Goal: Task Accomplishment & Management: Manage account settings

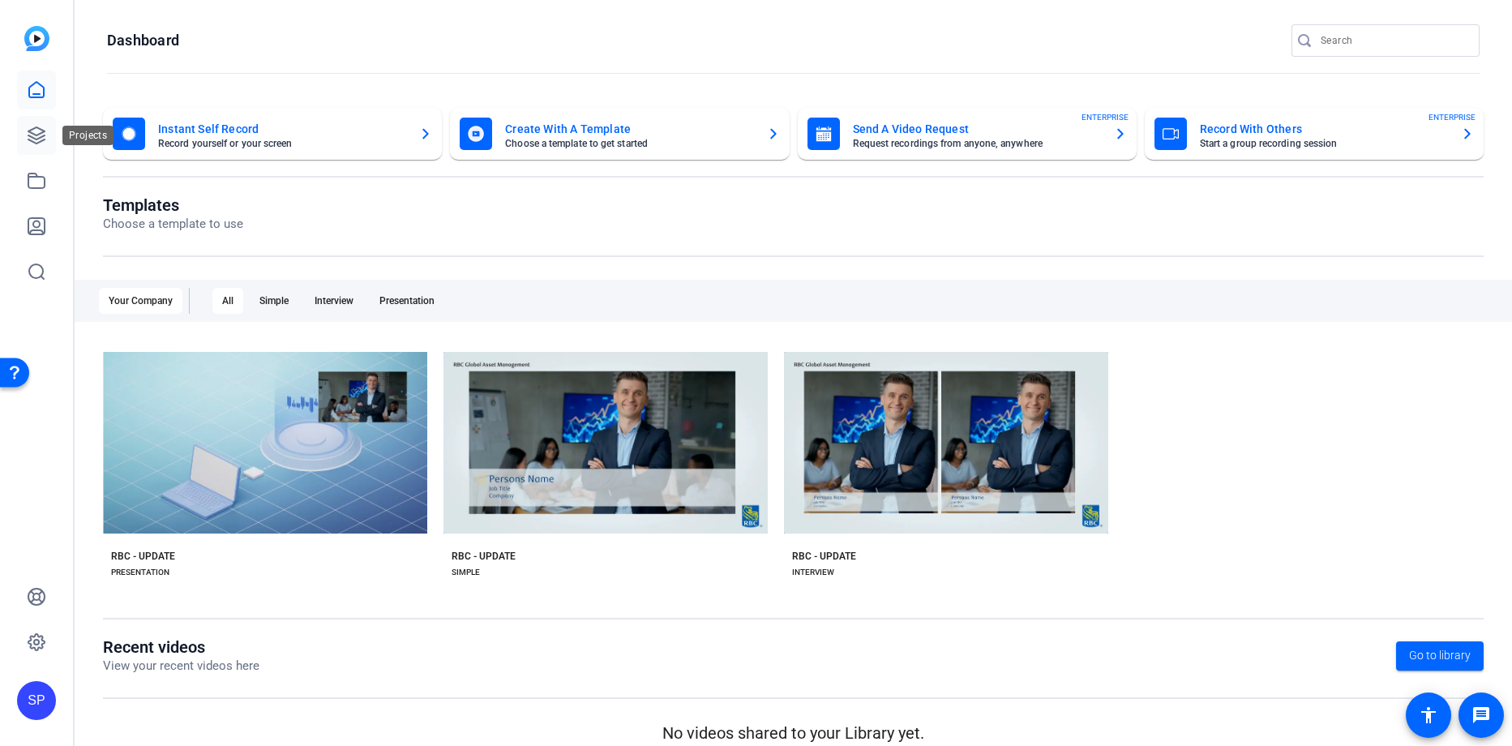
click at [34, 130] on icon at bounding box center [36, 135] width 19 height 19
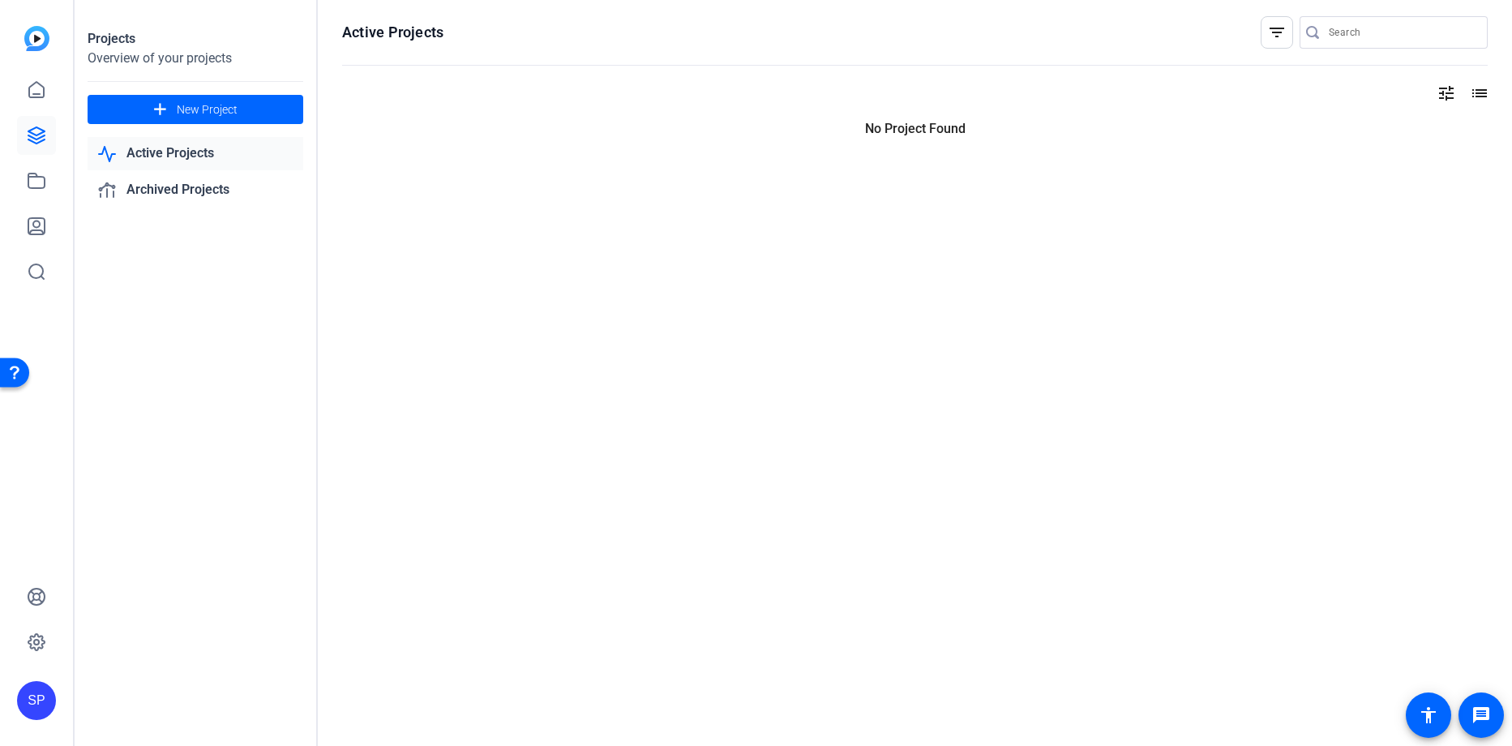
click at [43, 203] on div at bounding box center [36, 181] width 39 height 220
click at [36, 226] on icon at bounding box center [36, 226] width 16 height 16
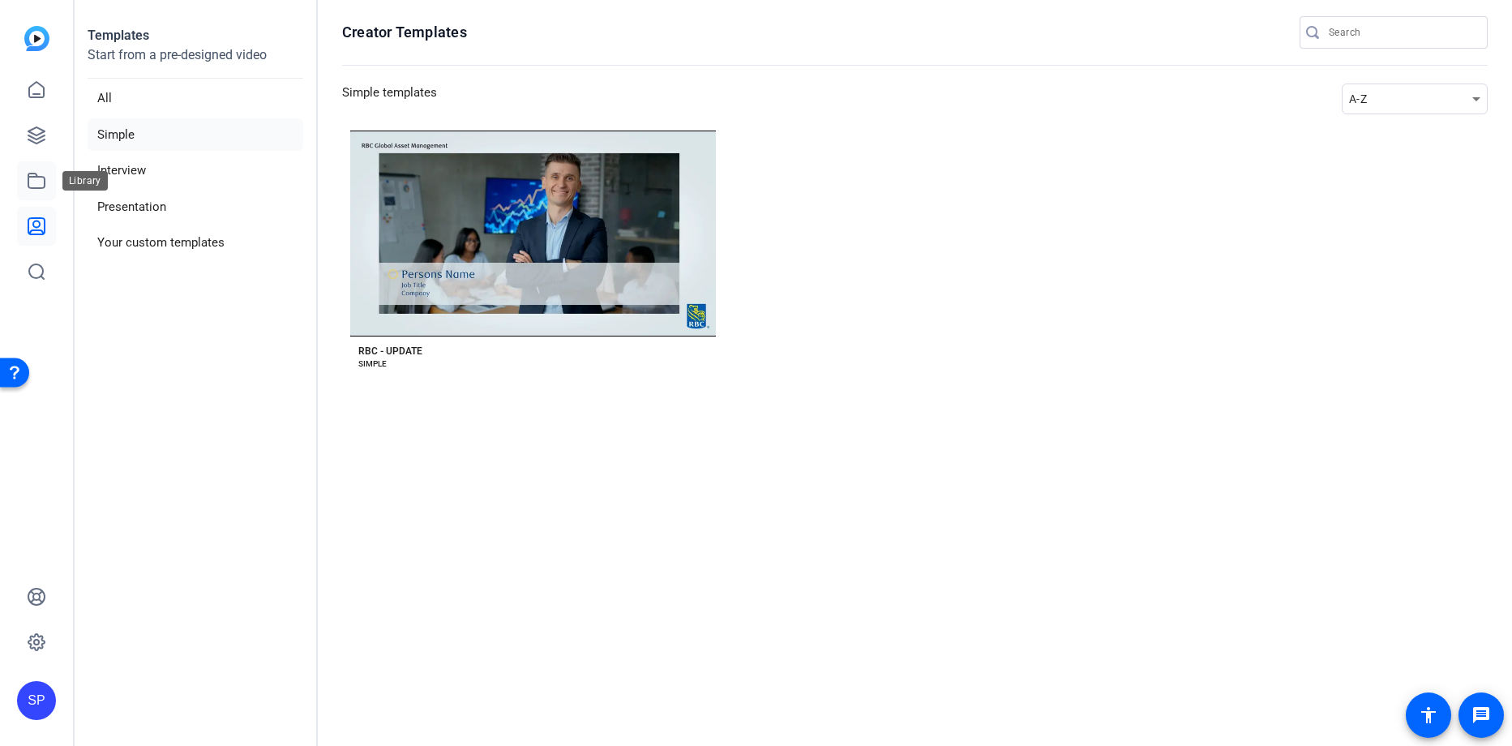
click at [32, 180] on icon at bounding box center [36, 180] width 19 height 19
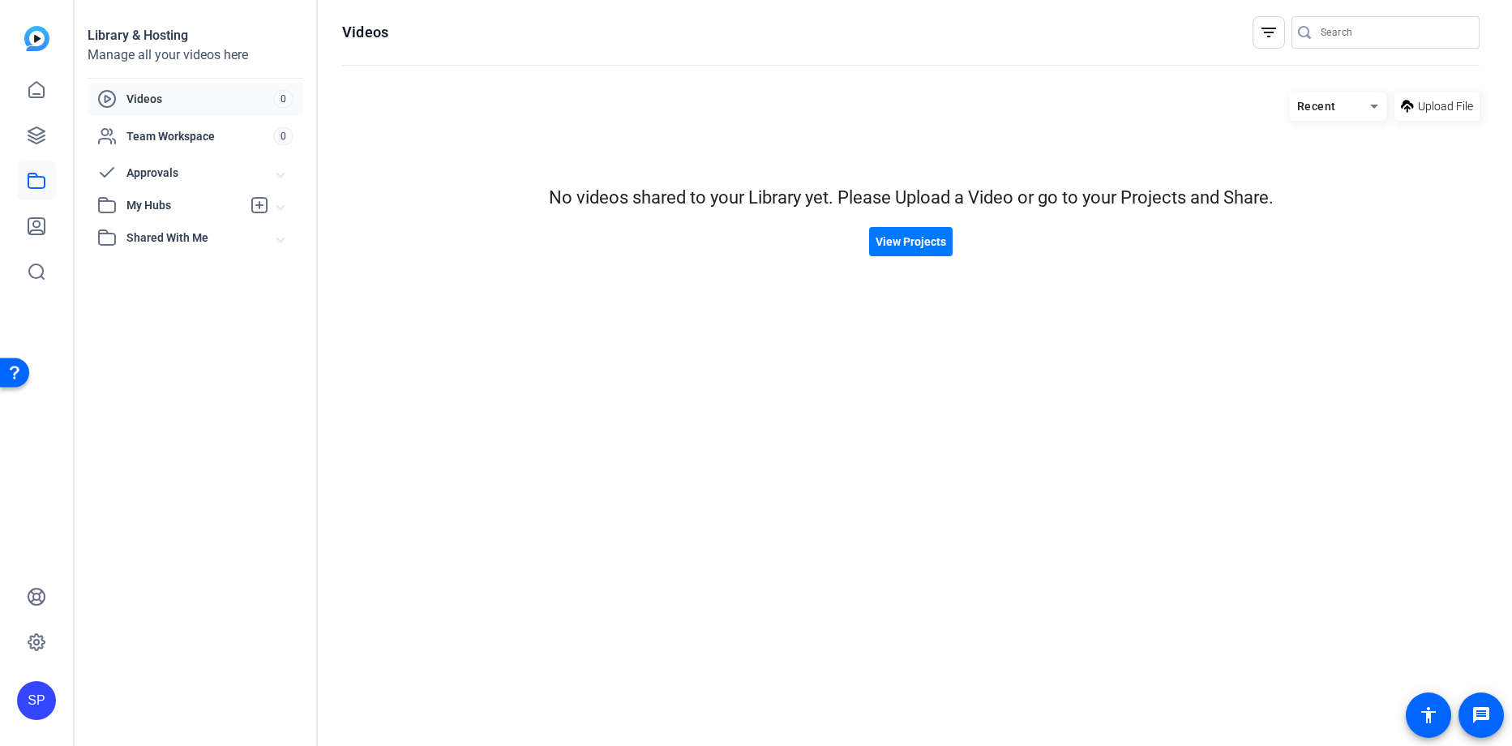
click at [45, 41] on img at bounding box center [36, 38] width 25 height 25
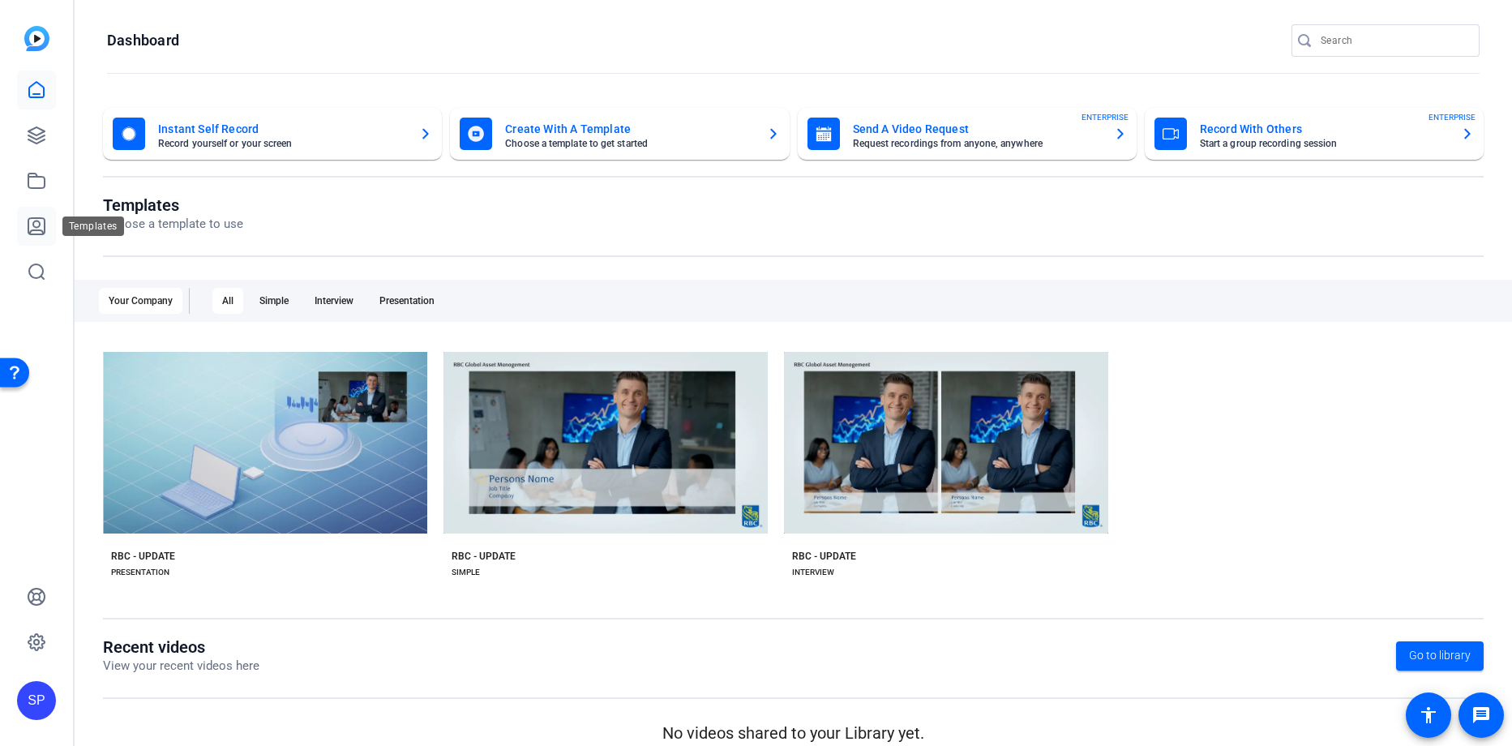
click at [36, 224] on icon at bounding box center [36, 225] width 19 height 19
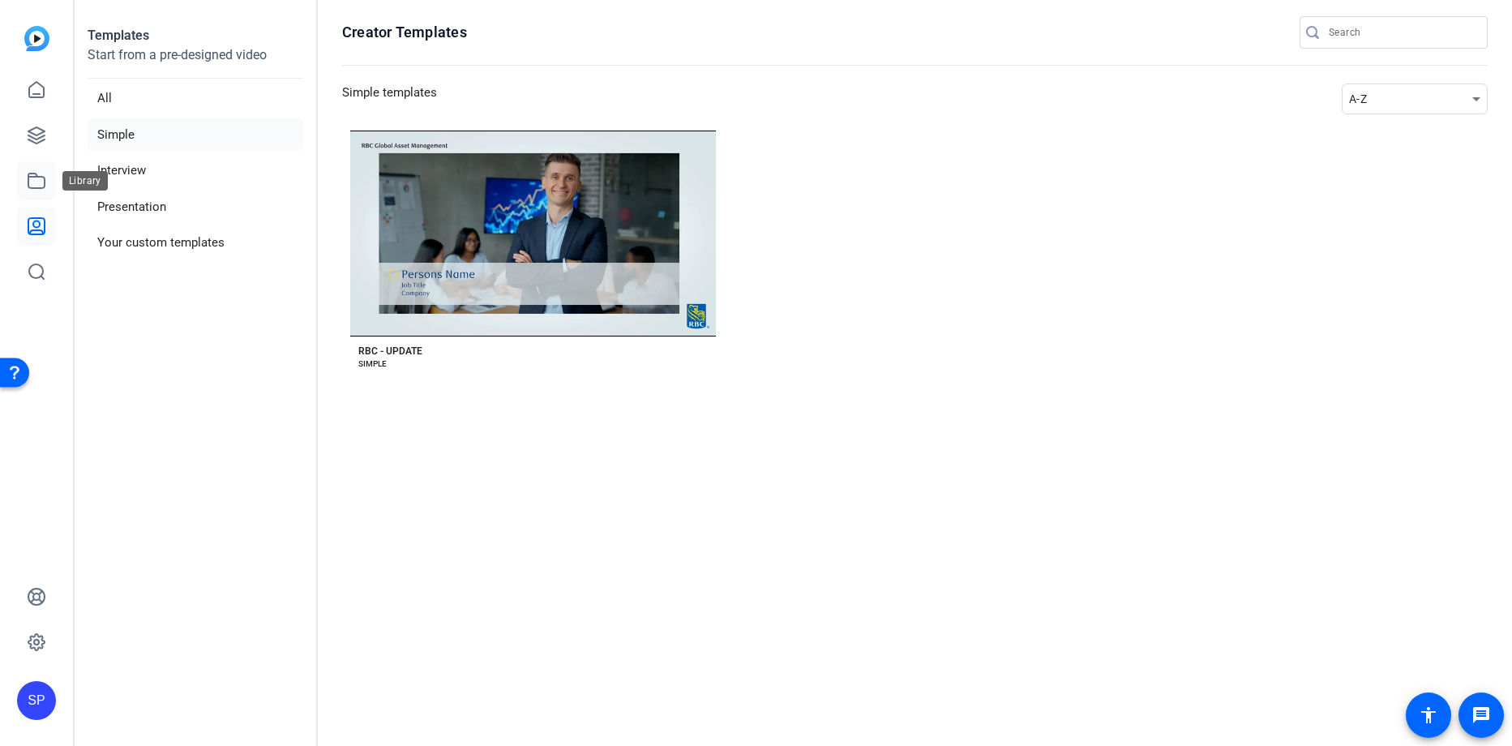
click at [28, 199] on link at bounding box center [36, 180] width 39 height 39
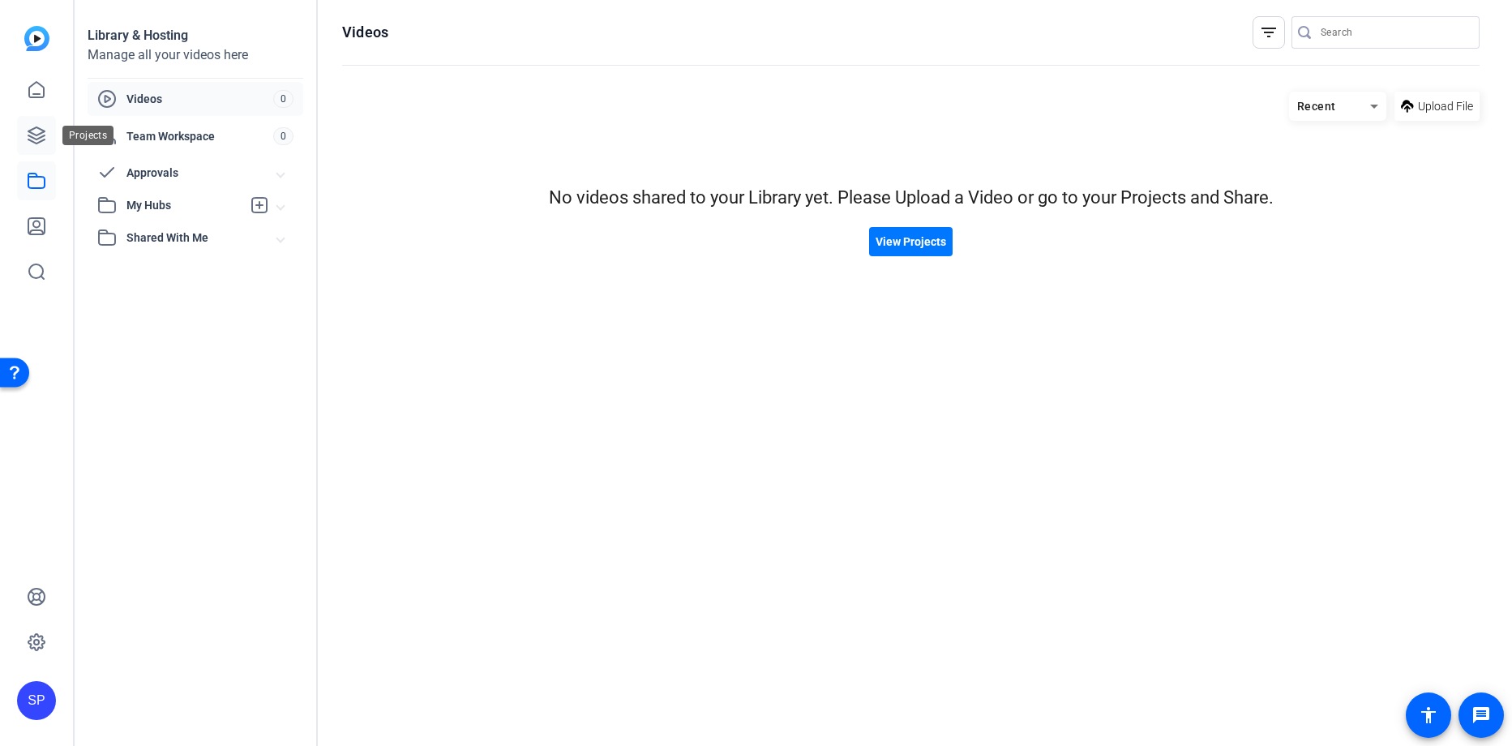
click at [48, 143] on link at bounding box center [36, 135] width 39 height 39
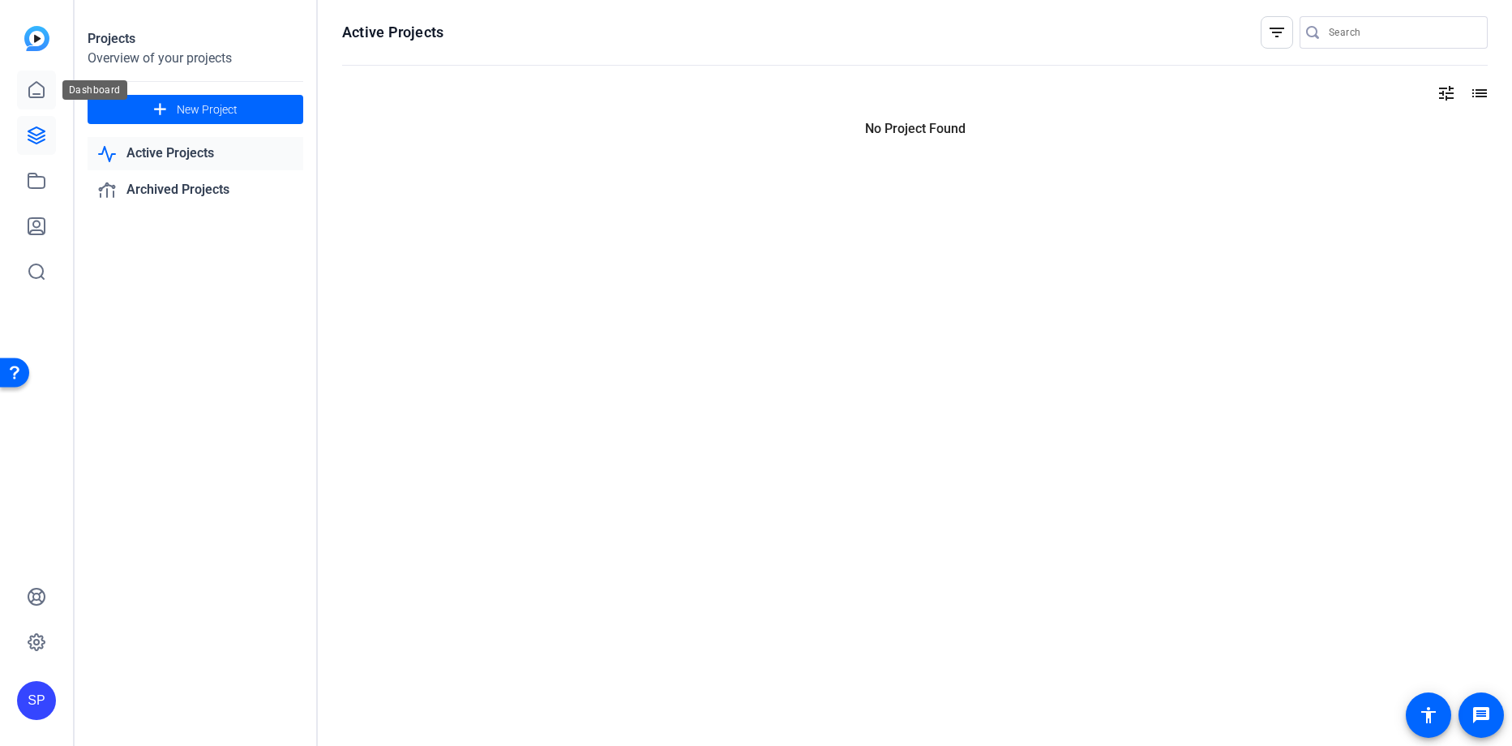
click at [48, 90] on link at bounding box center [36, 90] width 39 height 39
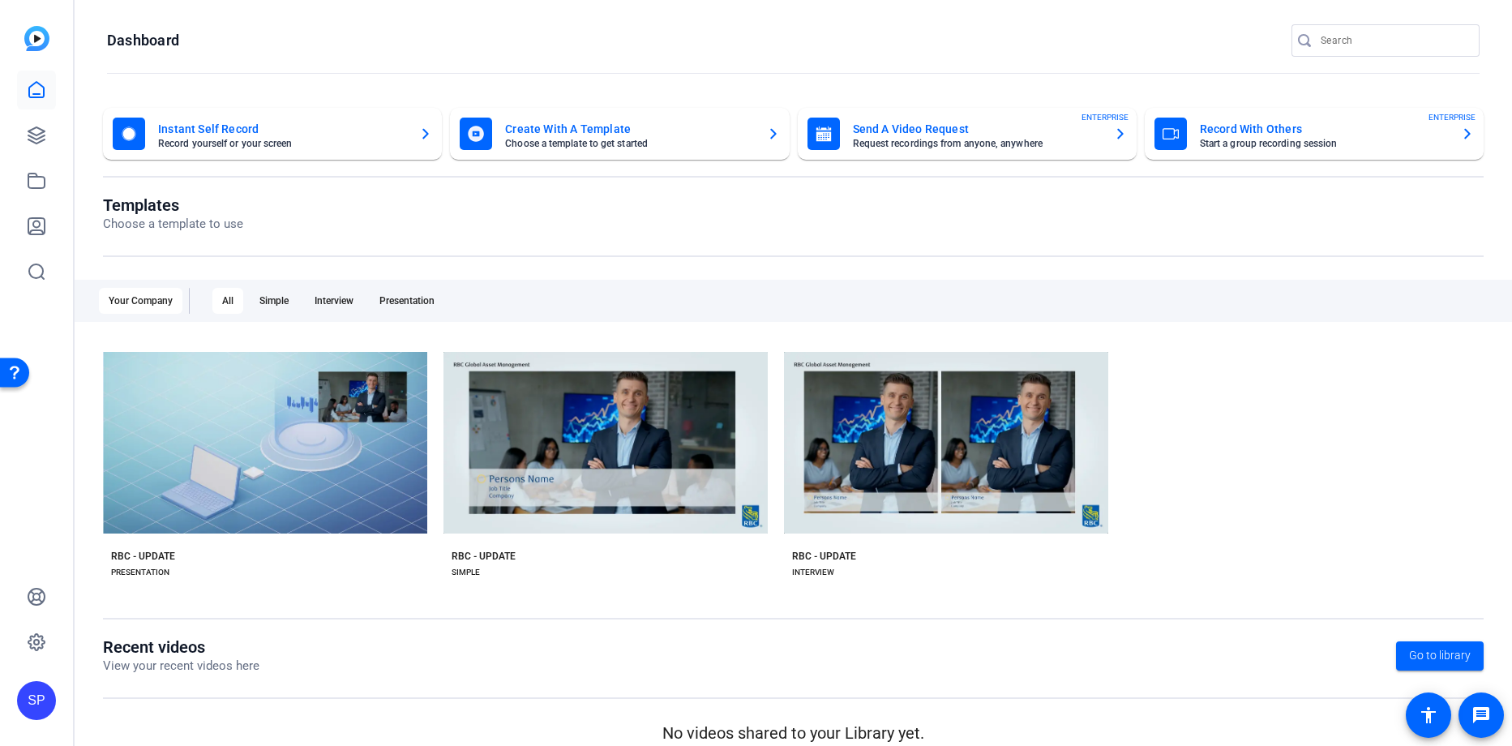
click at [39, 53] on div at bounding box center [36, 158] width 39 height 265
click at [39, 45] on img at bounding box center [36, 38] width 25 height 25
click at [49, 83] on link at bounding box center [36, 90] width 39 height 39
click at [40, 137] on icon at bounding box center [36, 135] width 16 height 16
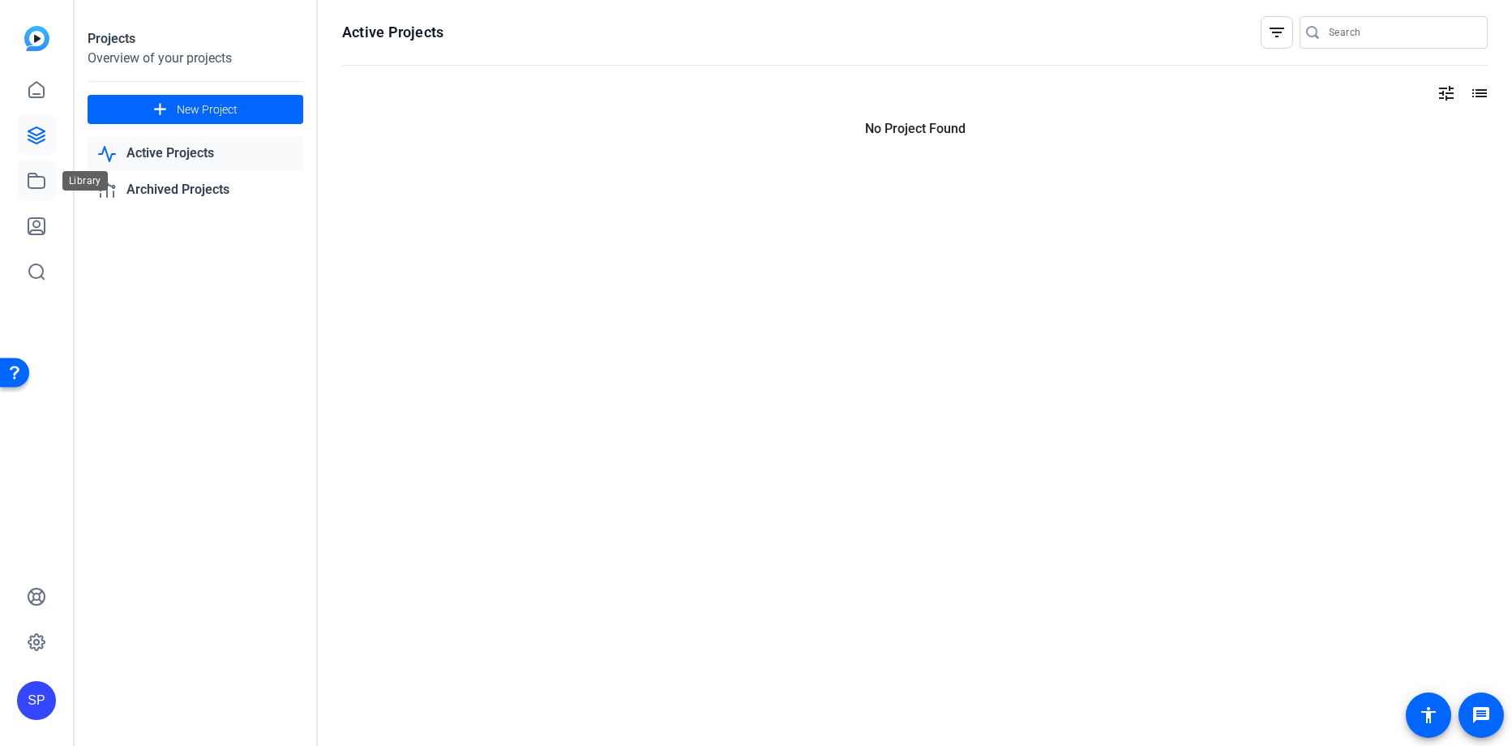
click at [45, 195] on link at bounding box center [36, 180] width 39 height 39
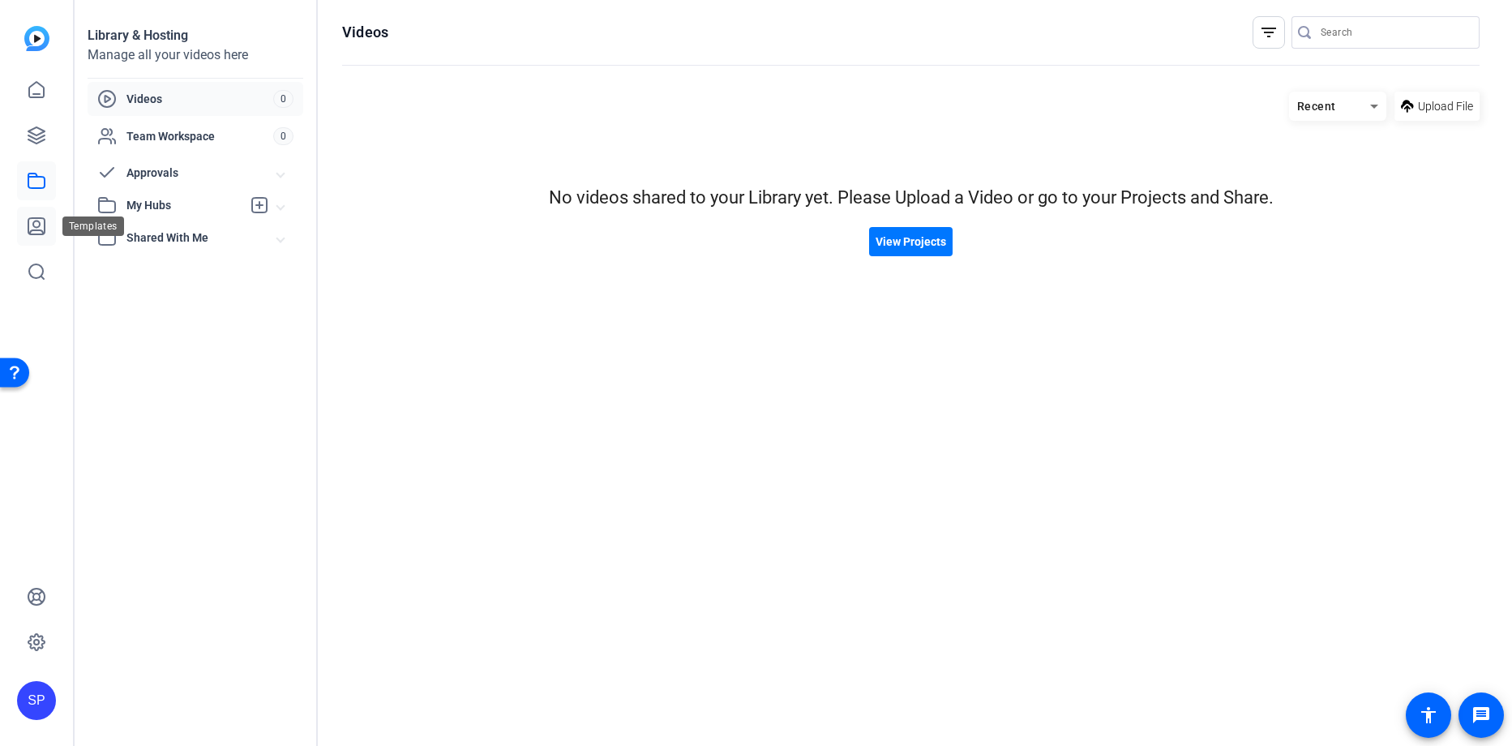
click at [45, 235] on icon at bounding box center [36, 225] width 19 height 19
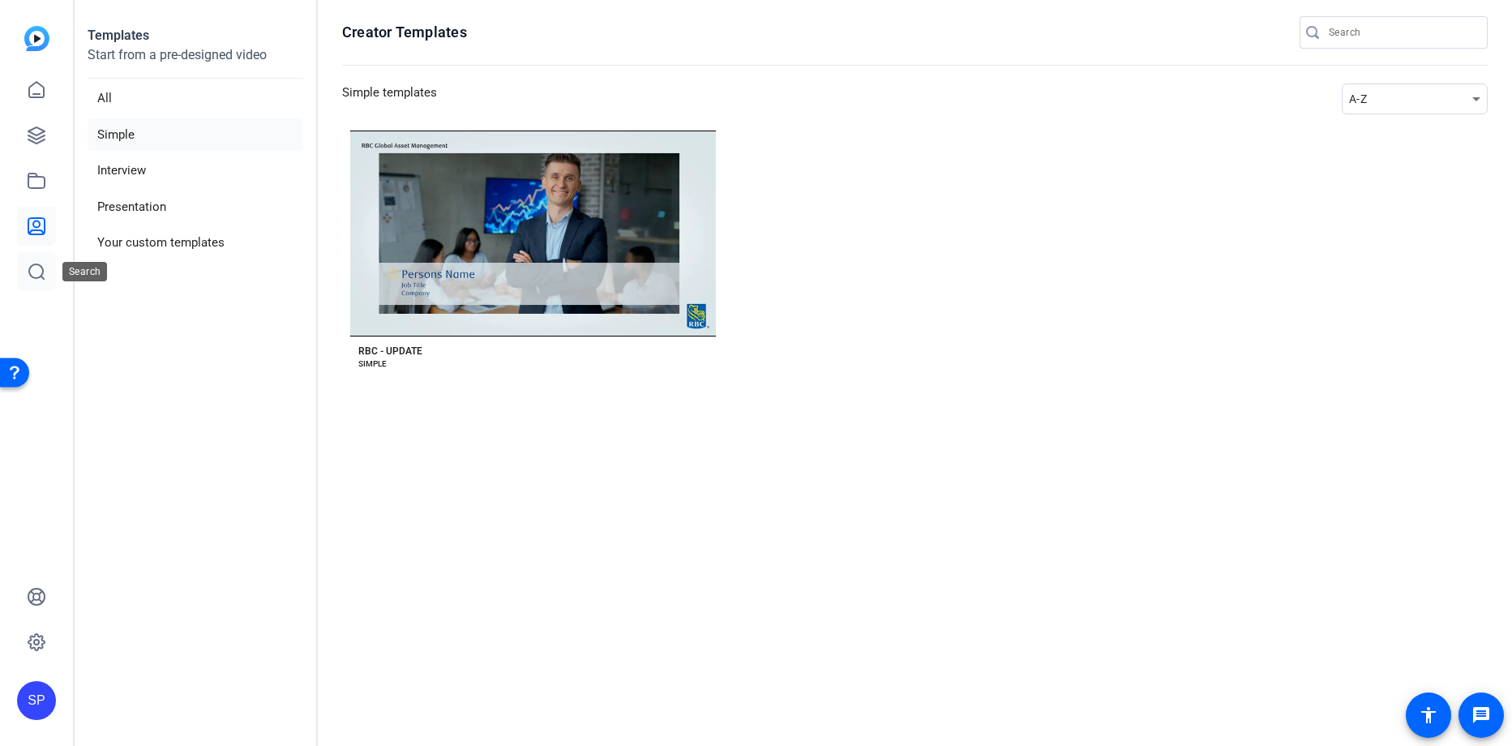
click at [45, 283] on link at bounding box center [36, 271] width 39 height 39
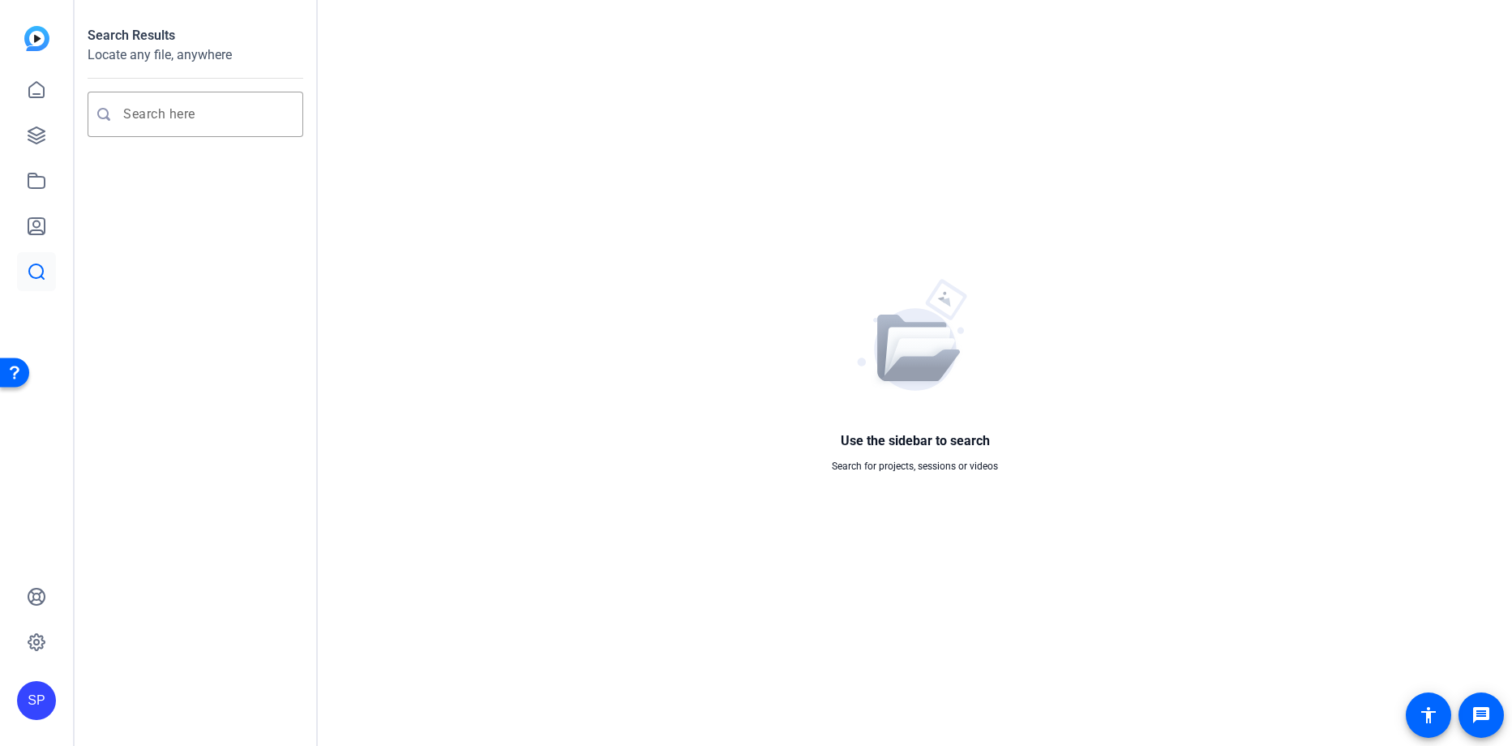
click at [40, 704] on div "SP" at bounding box center [36, 700] width 39 height 39
click at [152, 602] on div at bounding box center [756, 373] width 1512 height 746
click at [41, 40] on img at bounding box center [36, 38] width 25 height 25
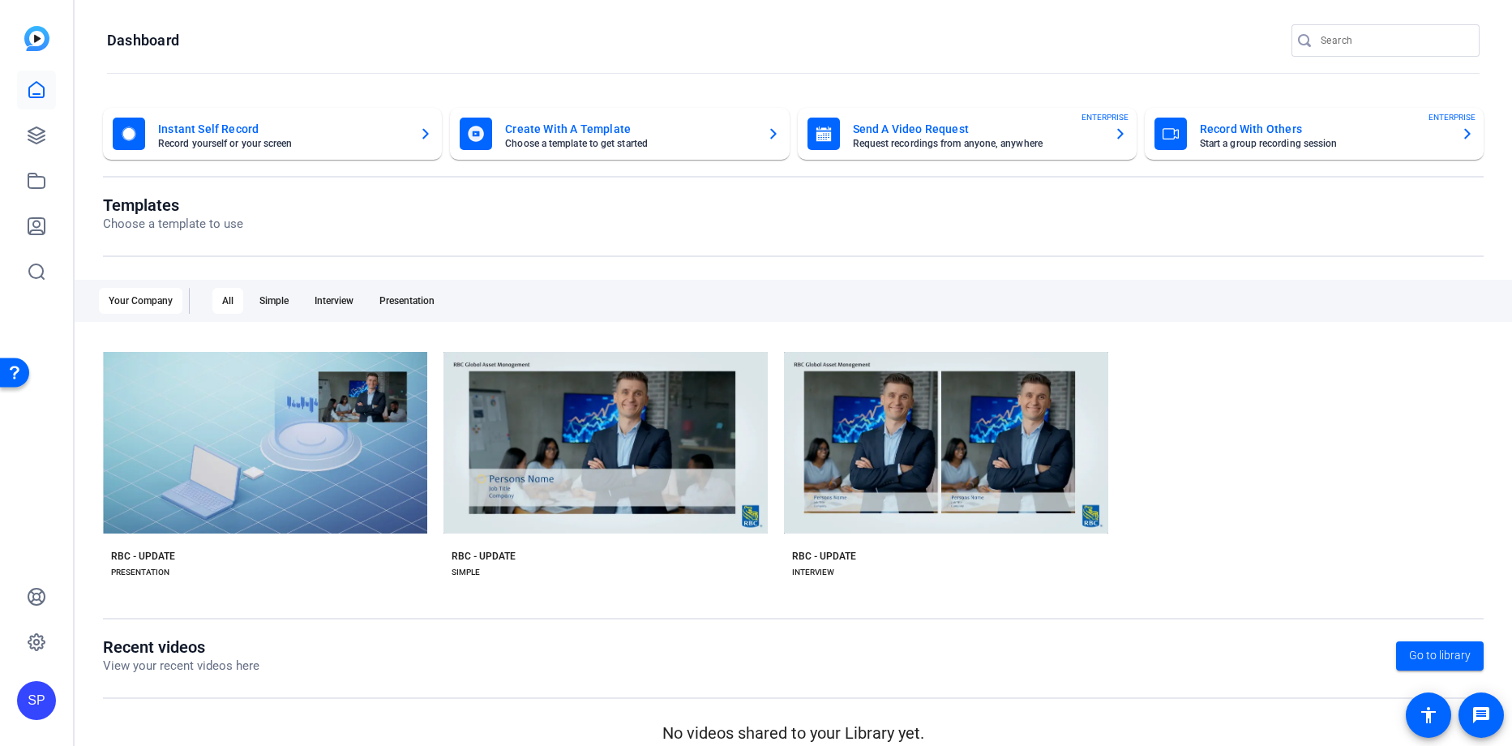
click at [1413, 139] on mat-card-subtitle "Start a group recording session" at bounding box center [1324, 144] width 248 height 10
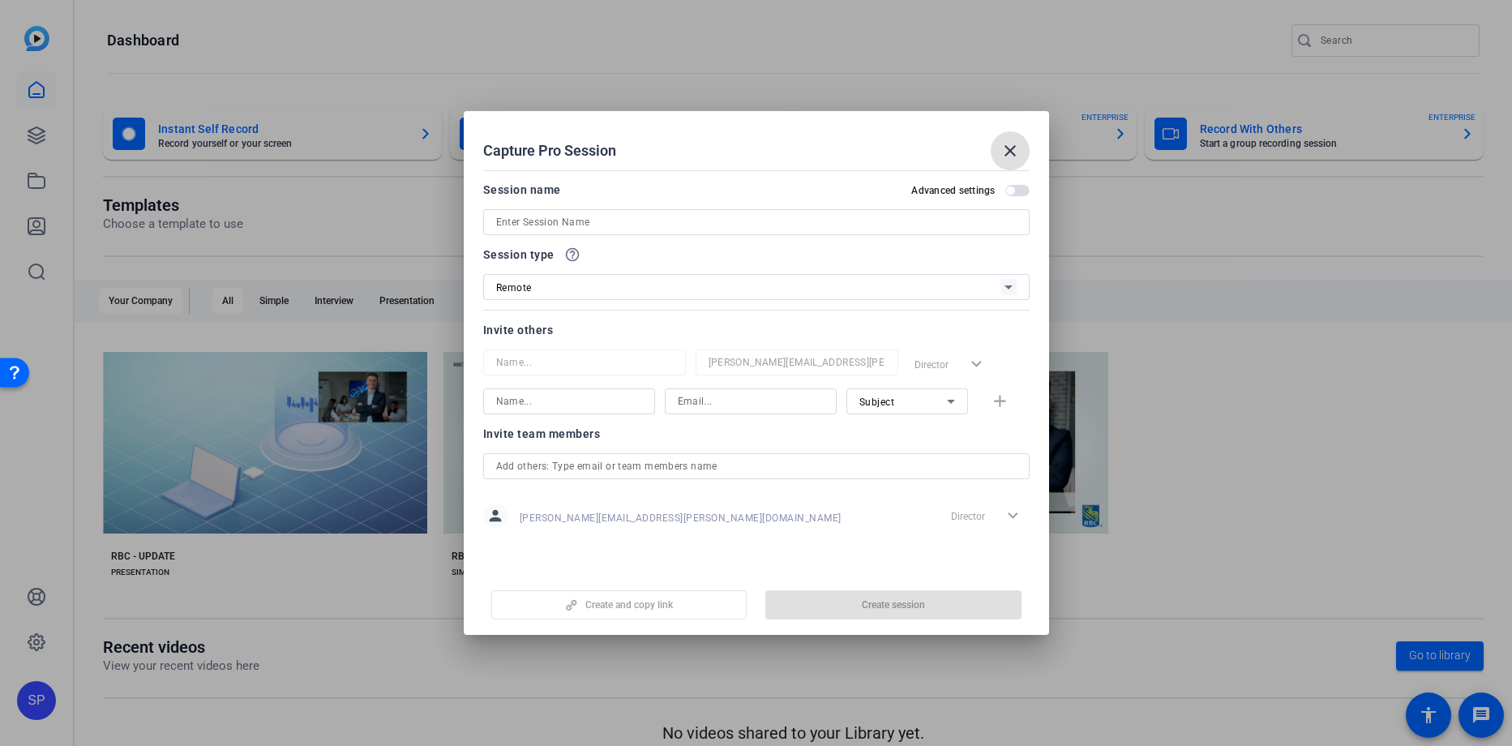
click at [1279, 326] on div at bounding box center [756, 373] width 1512 height 746
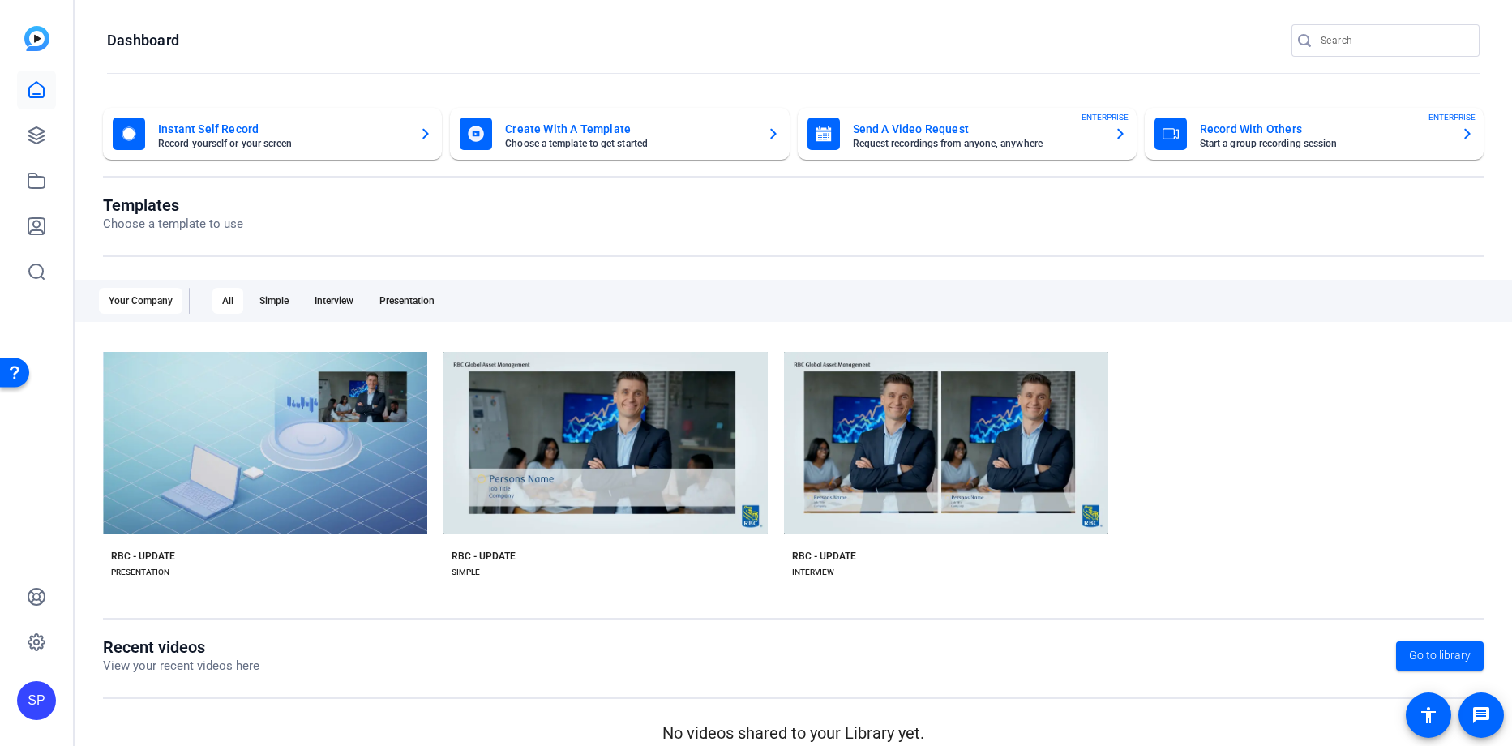
click at [924, 157] on mat-card "Send A Video Request Request recordings from anyone, anywhere ENTERPRISE" at bounding box center [967, 134] width 339 height 52
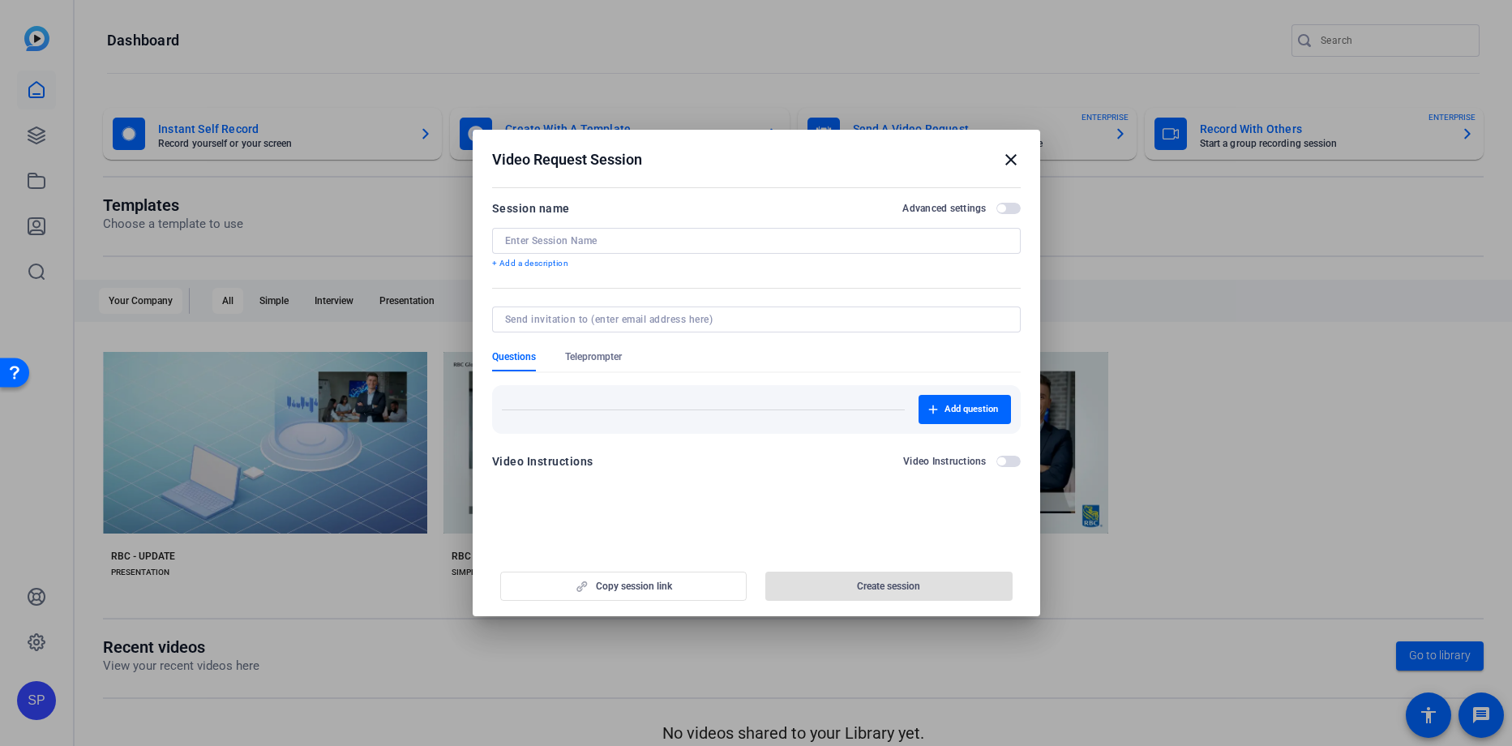
click at [1016, 156] on mat-icon "close" at bounding box center [1010, 159] width 19 height 19
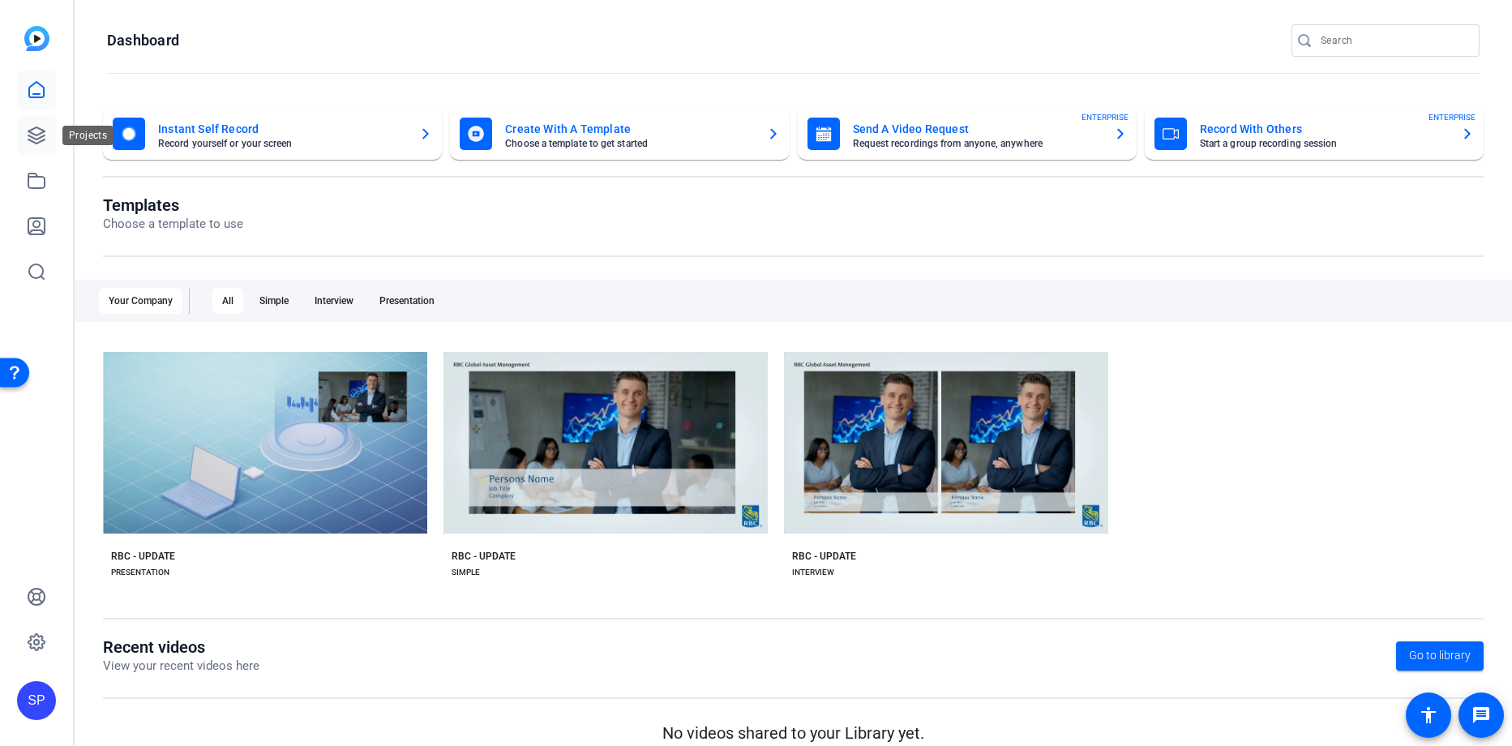
click at [27, 130] on icon at bounding box center [36, 135] width 19 height 19
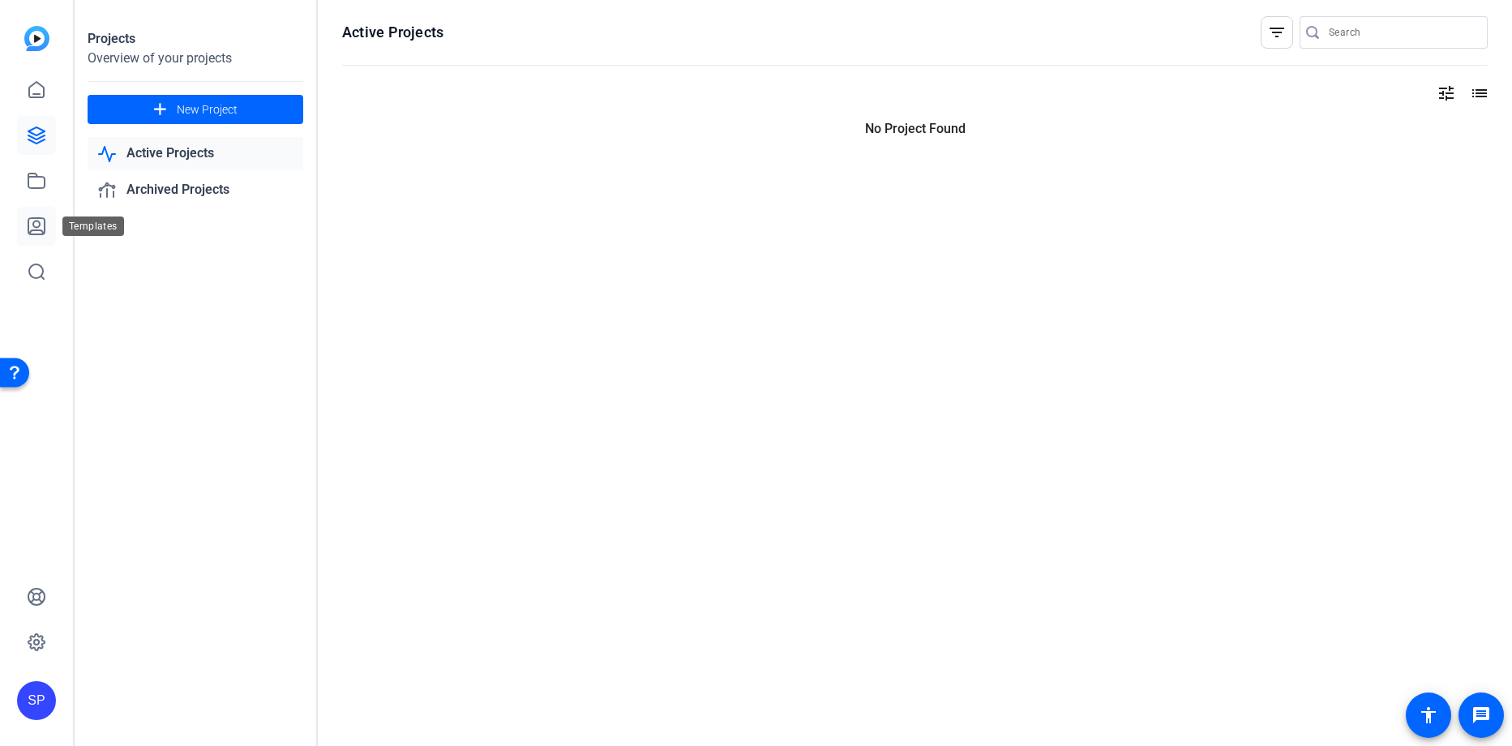
click at [19, 212] on link at bounding box center [36, 226] width 39 height 39
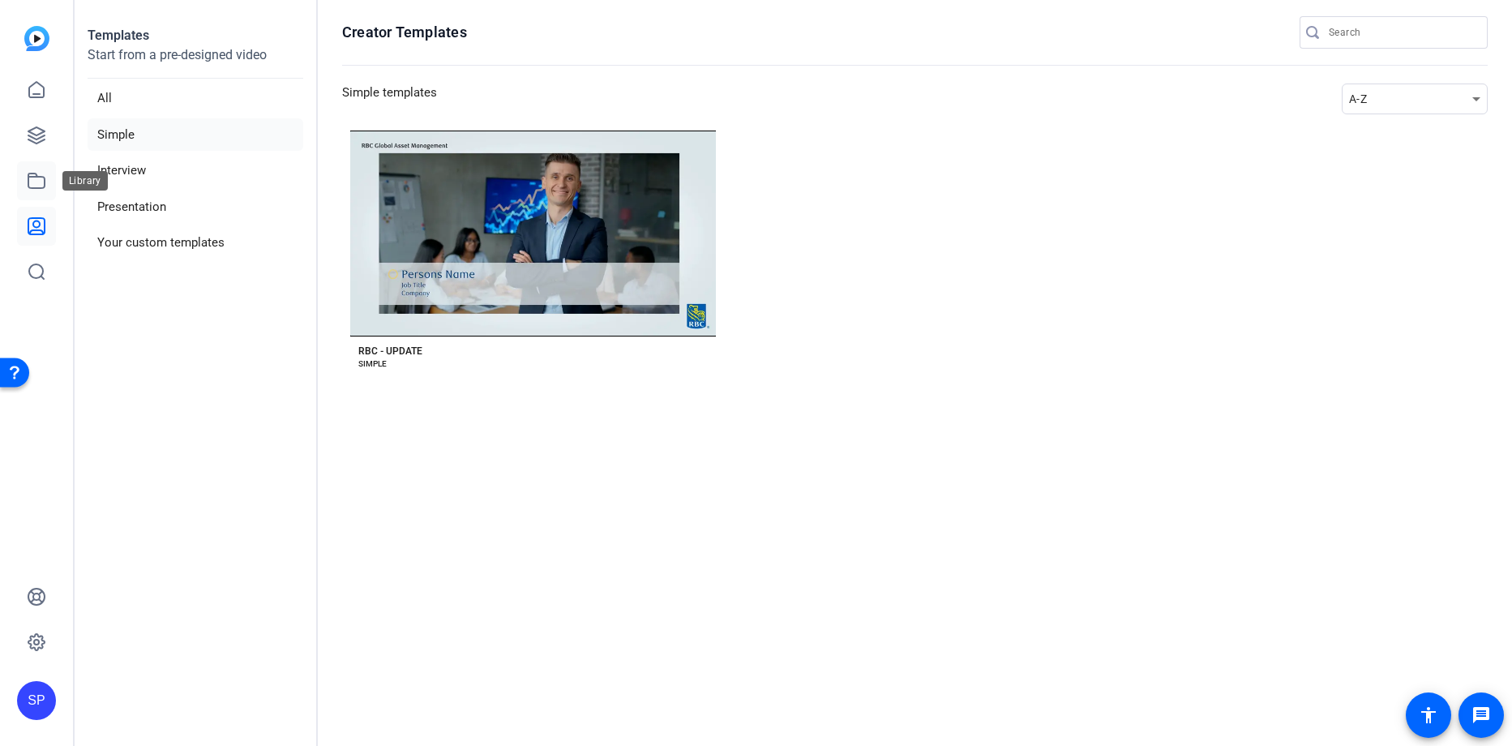
click at [43, 179] on icon at bounding box center [36, 180] width 19 height 19
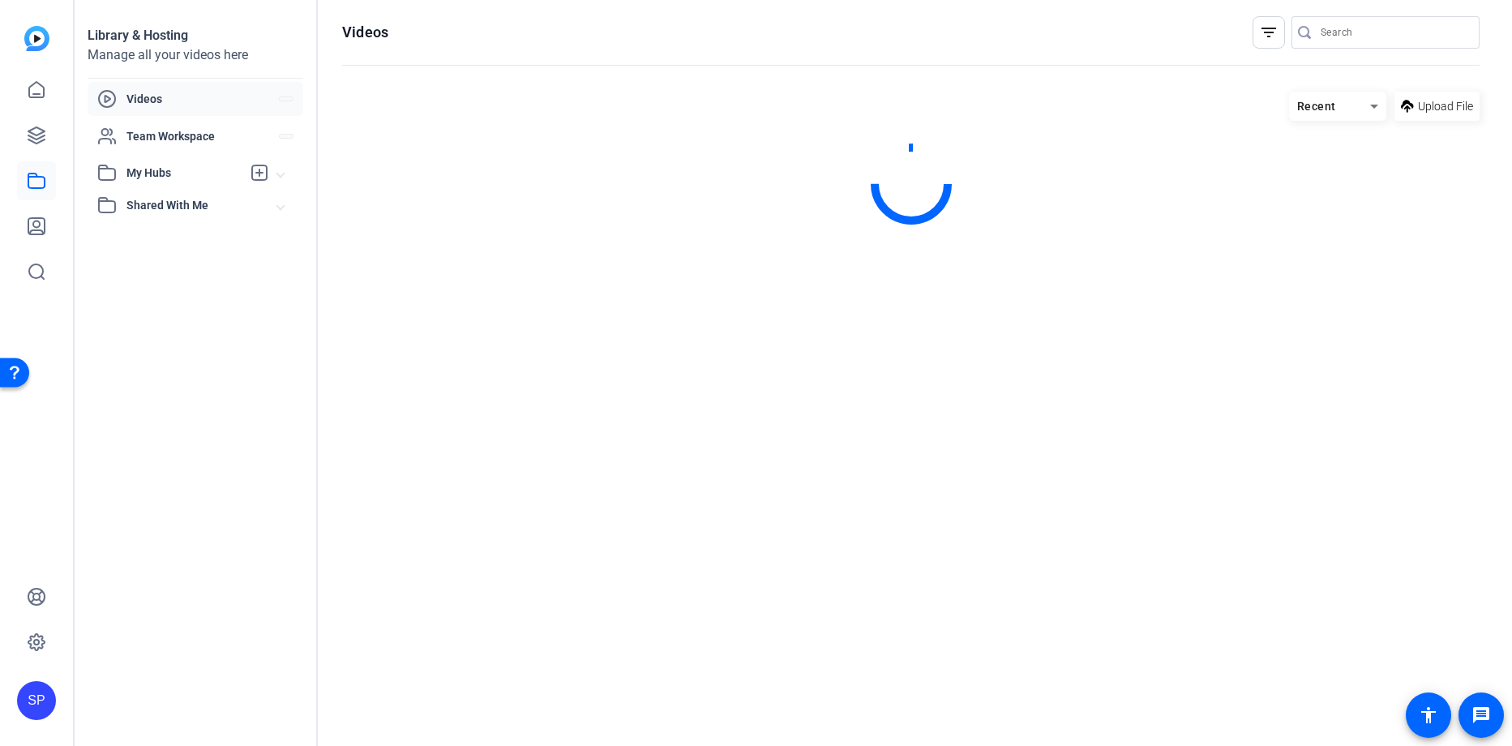
click at [51, 187] on link at bounding box center [36, 180] width 39 height 39
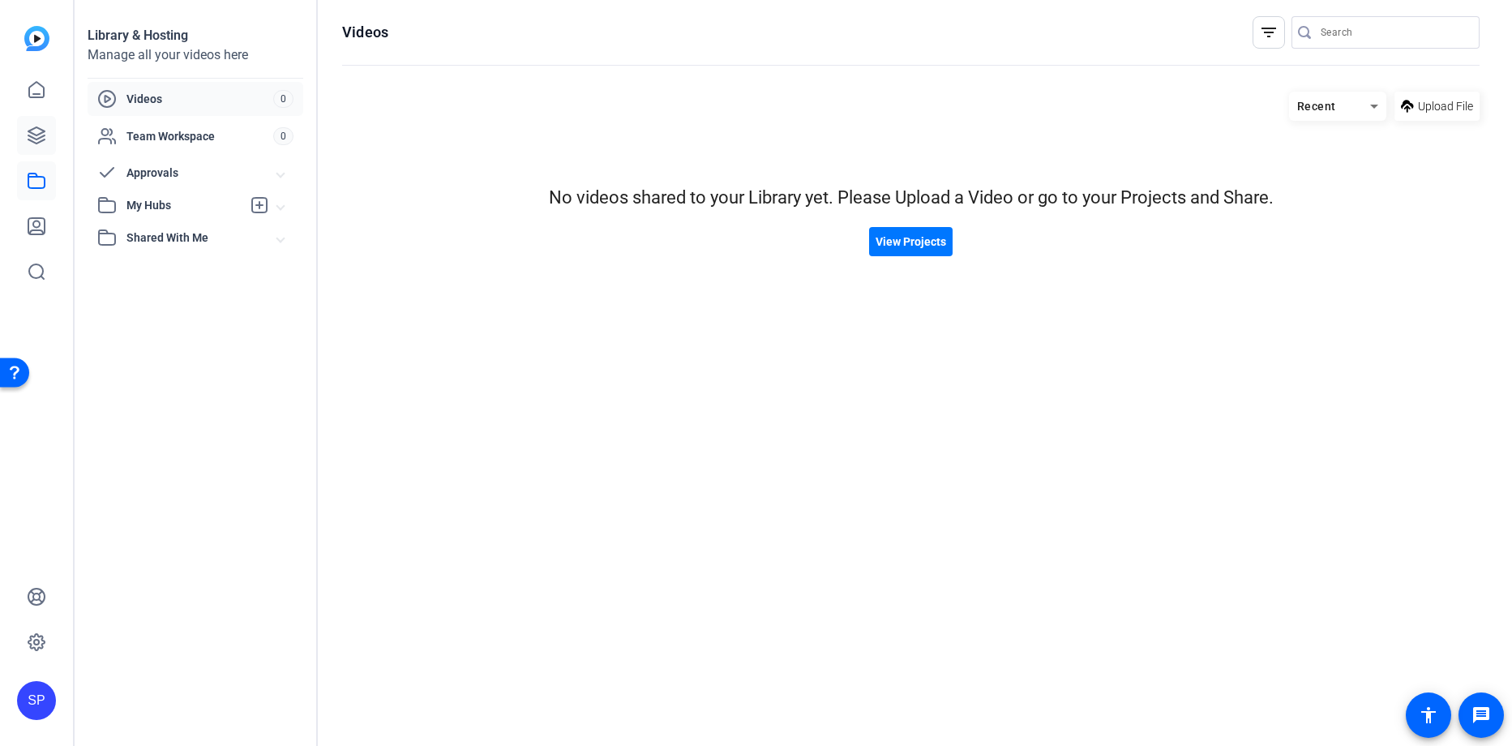
click at [53, 143] on link at bounding box center [36, 135] width 39 height 39
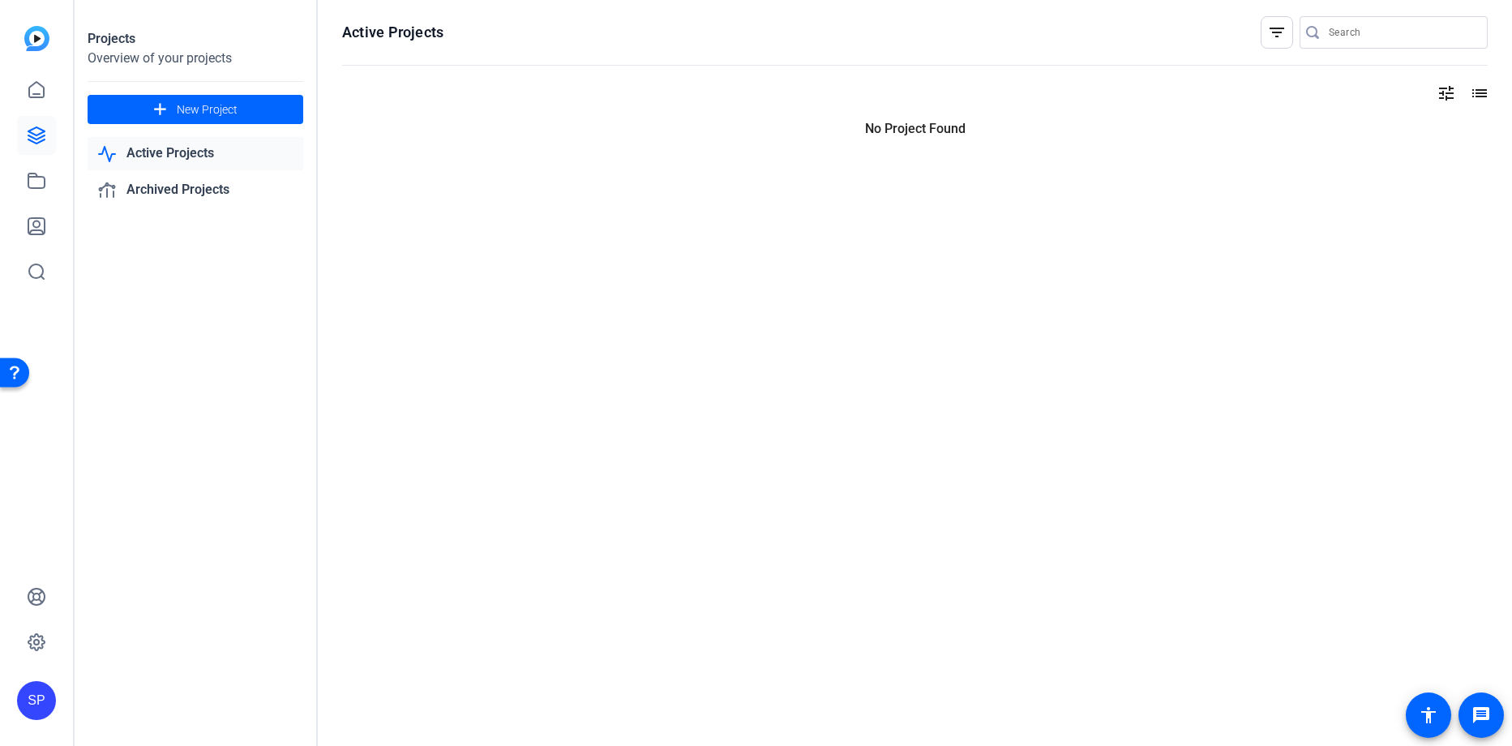
click at [40, 39] on img at bounding box center [36, 38] width 25 height 25
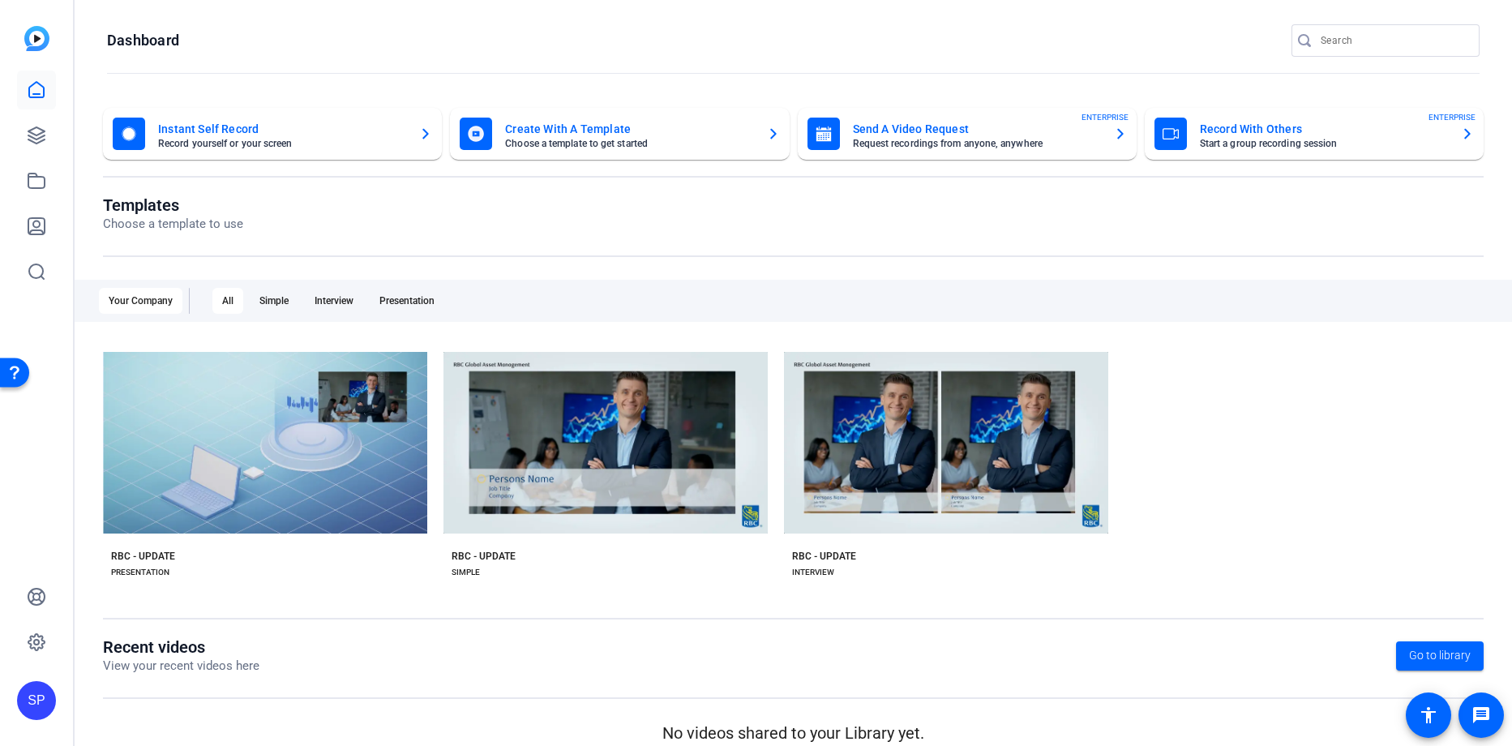
scroll to position [19, 0]
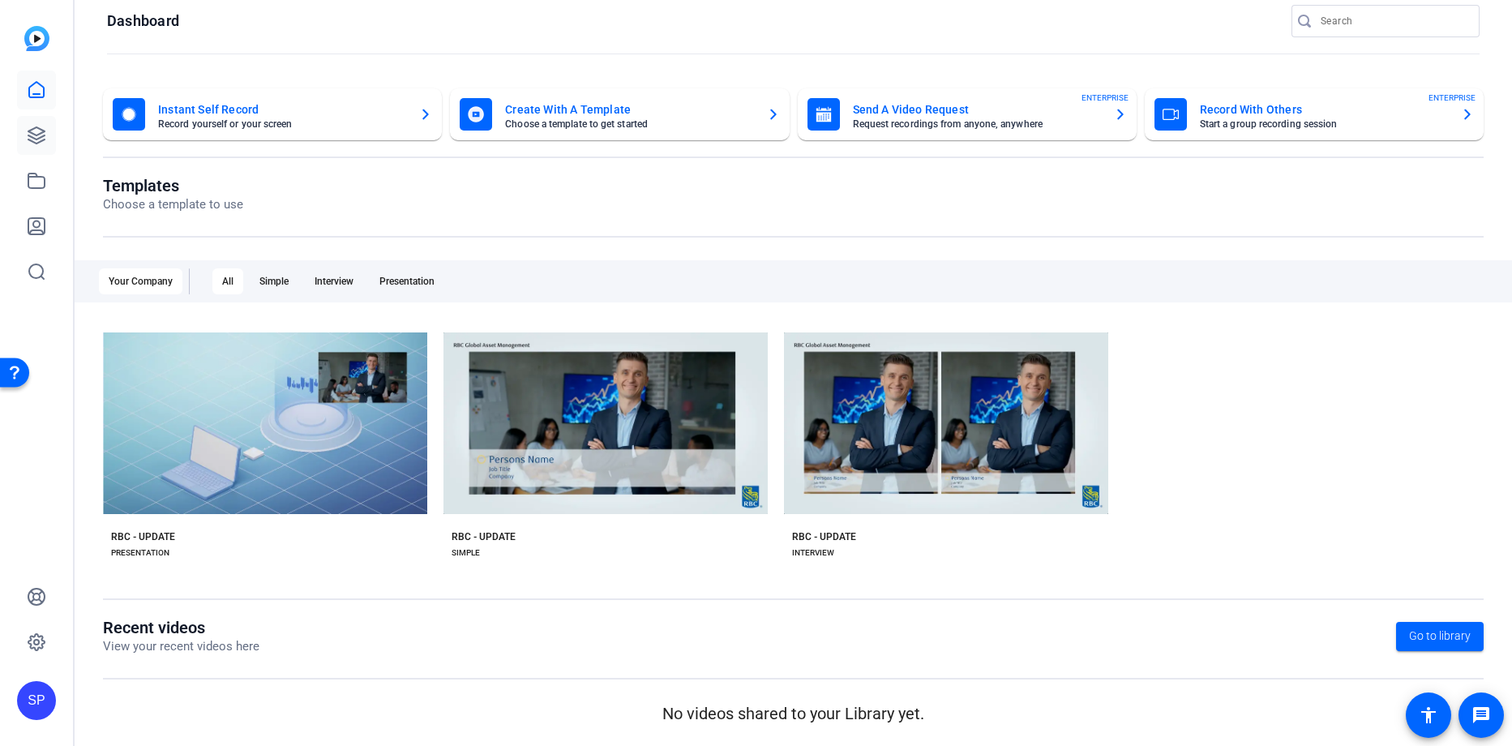
click at [34, 130] on icon at bounding box center [36, 135] width 19 height 19
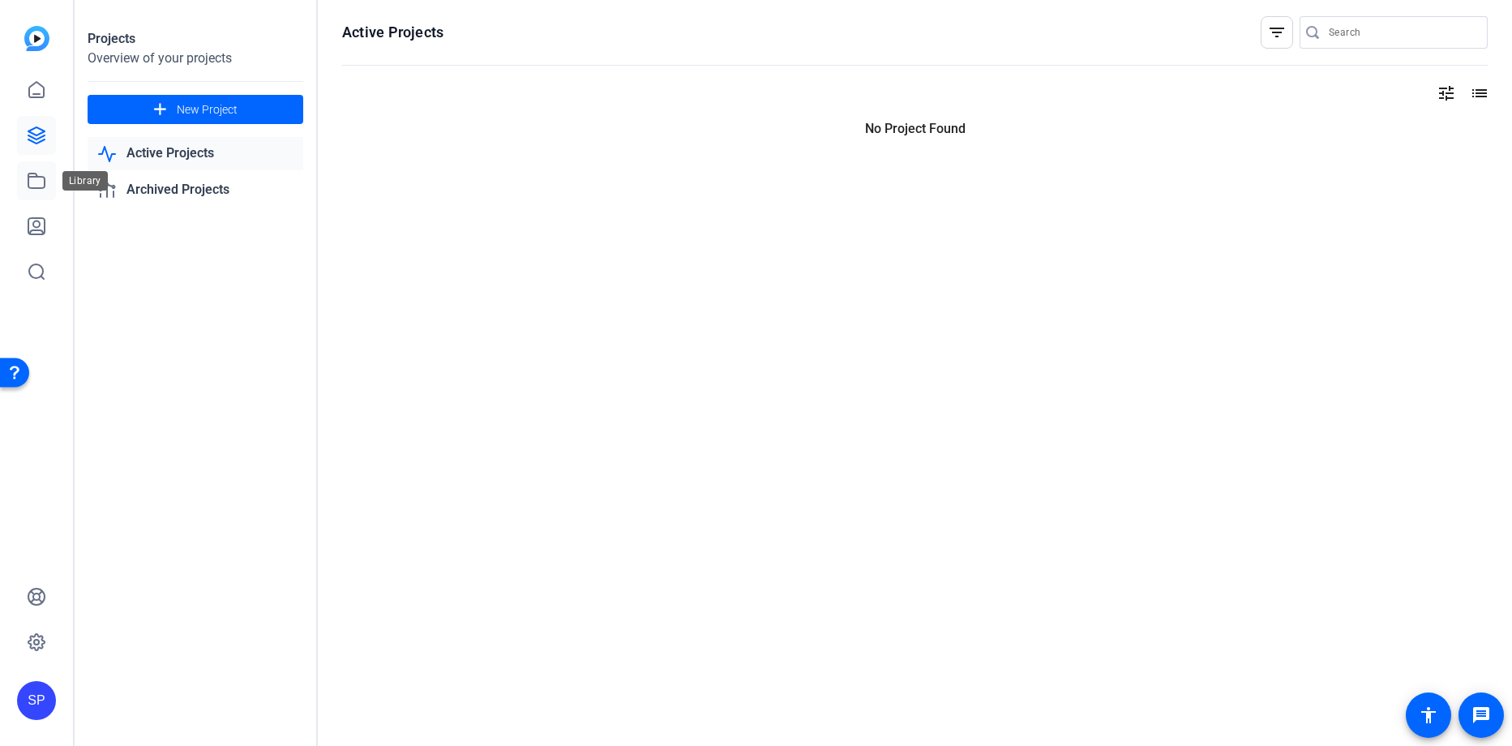
click at [45, 182] on icon at bounding box center [36, 180] width 16 height 15
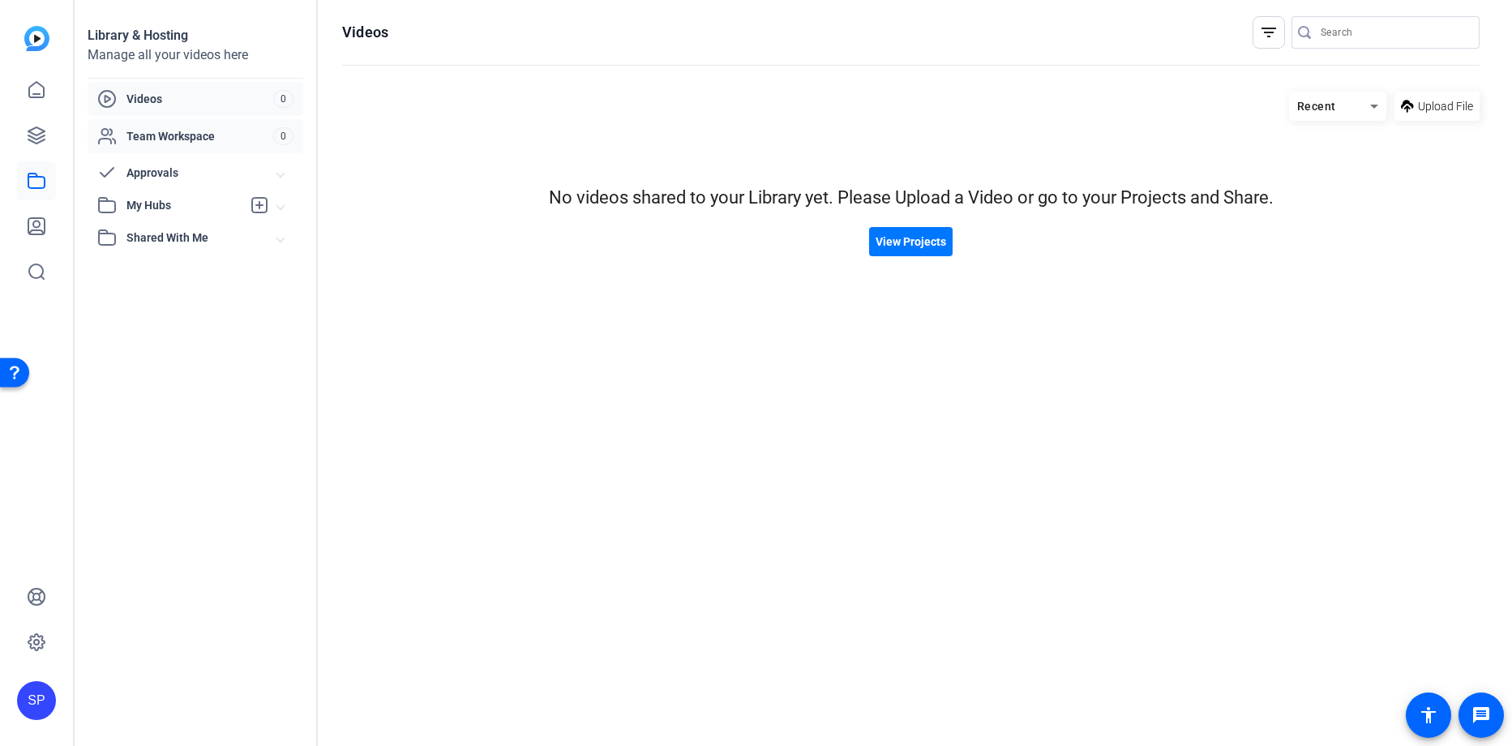
click at [168, 145] on div "Team Workspace" at bounding box center [185, 135] width 176 height 19
click at [210, 103] on span "Videos" at bounding box center [199, 99] width 147 height 16
click at [40, 231] on icon at bounding box center [36, 226] width 16 height 16
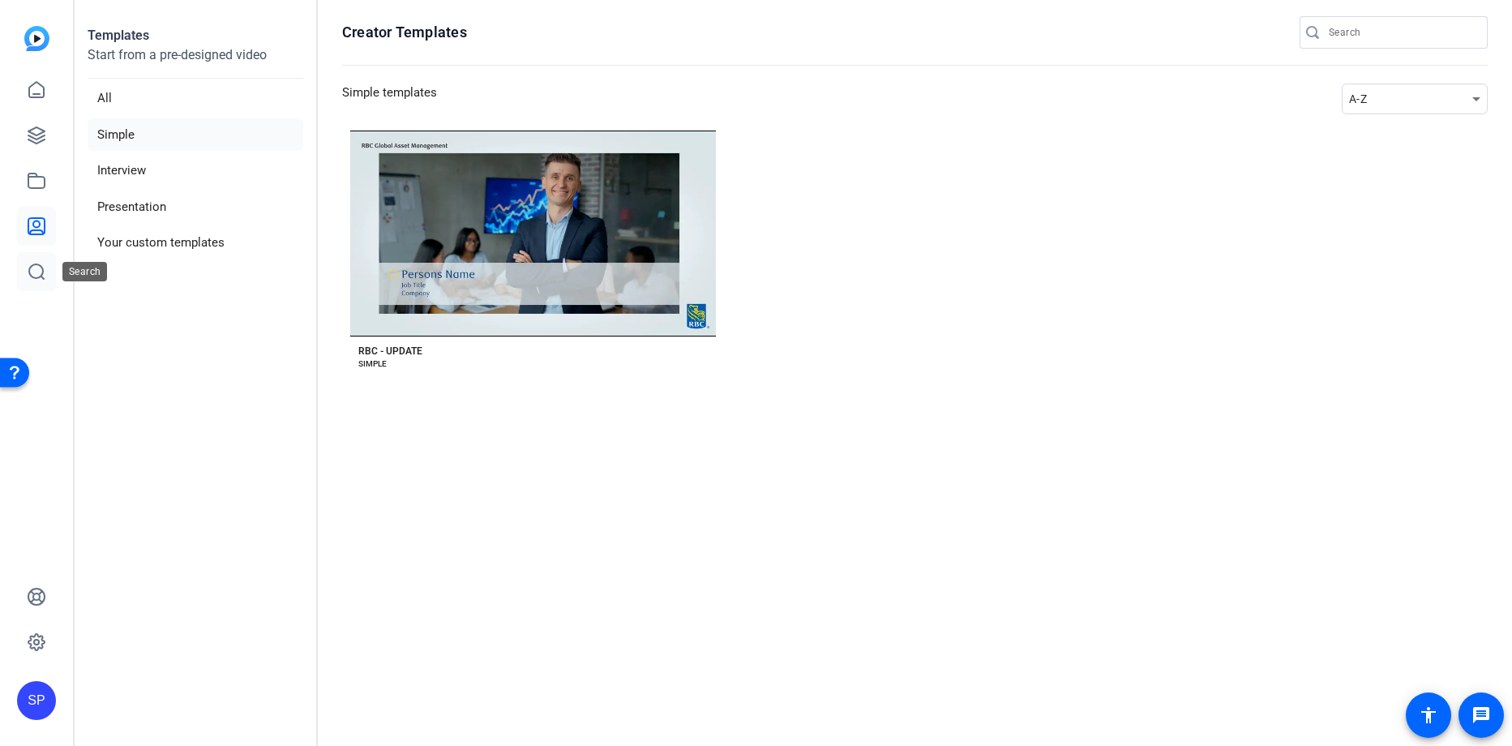
click at [40, 286] on link at bounding box center [36, 271] width 39 height 39
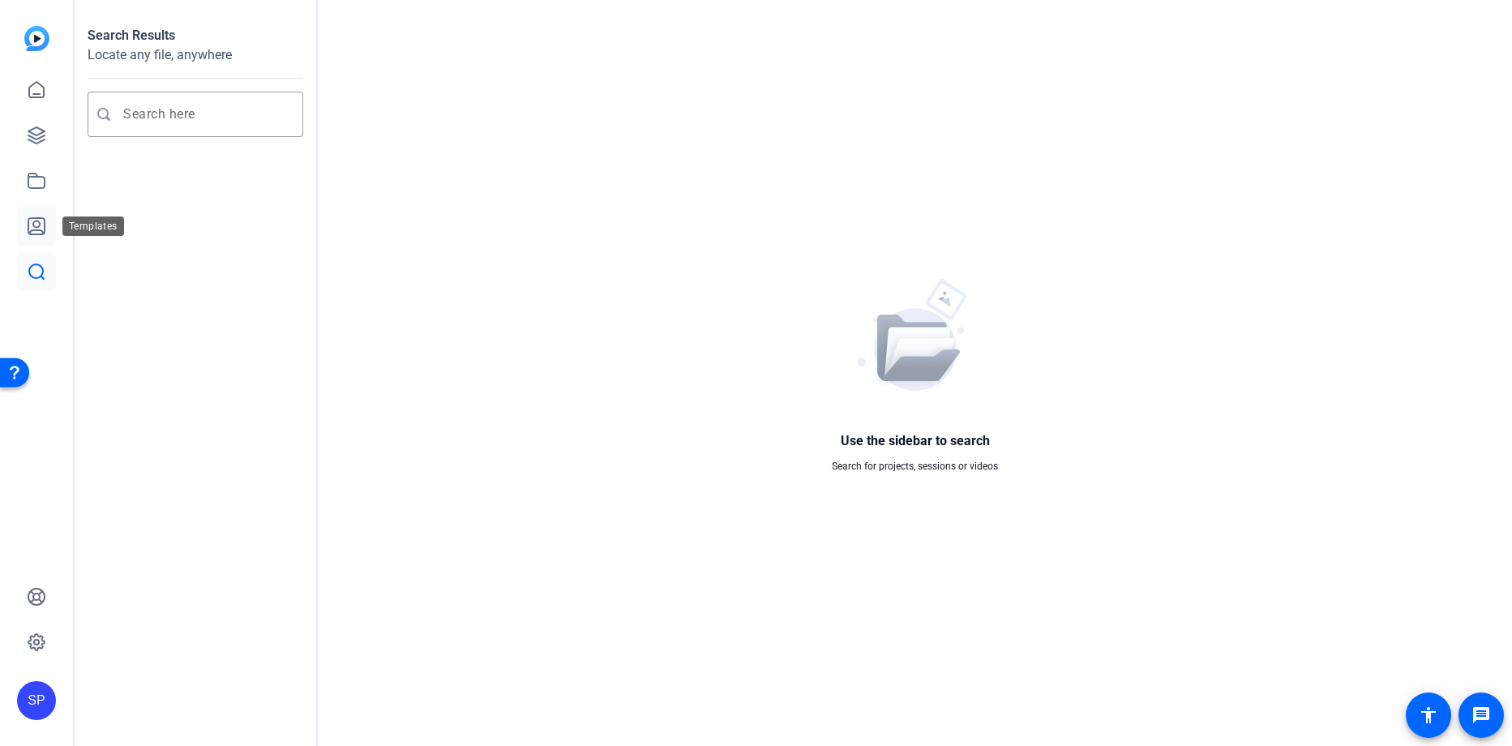
click at [41, 229] on icon at bounding box center [36, 226] width 16 height 16
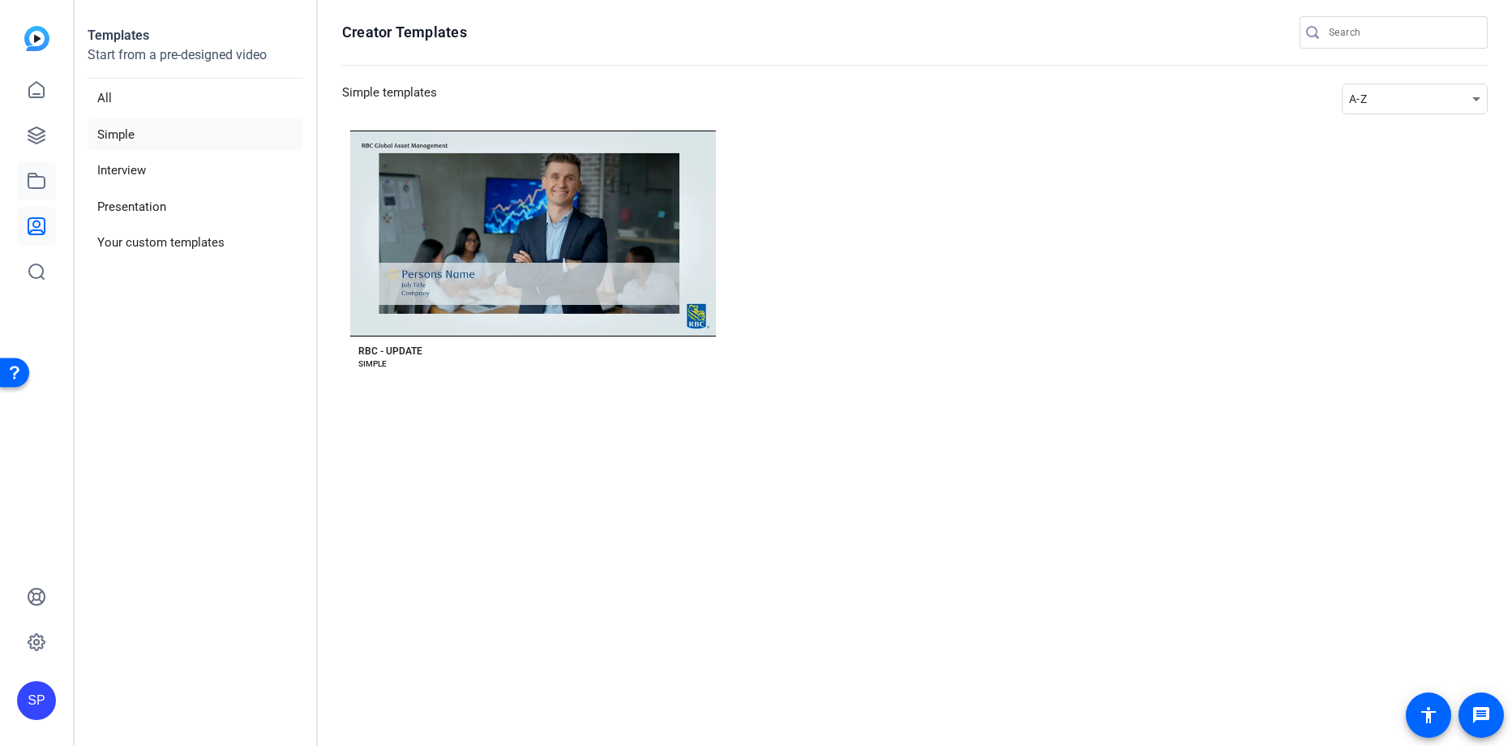
click at [38, 172] on icon at bounding box center [36, 180] width 19 height 19
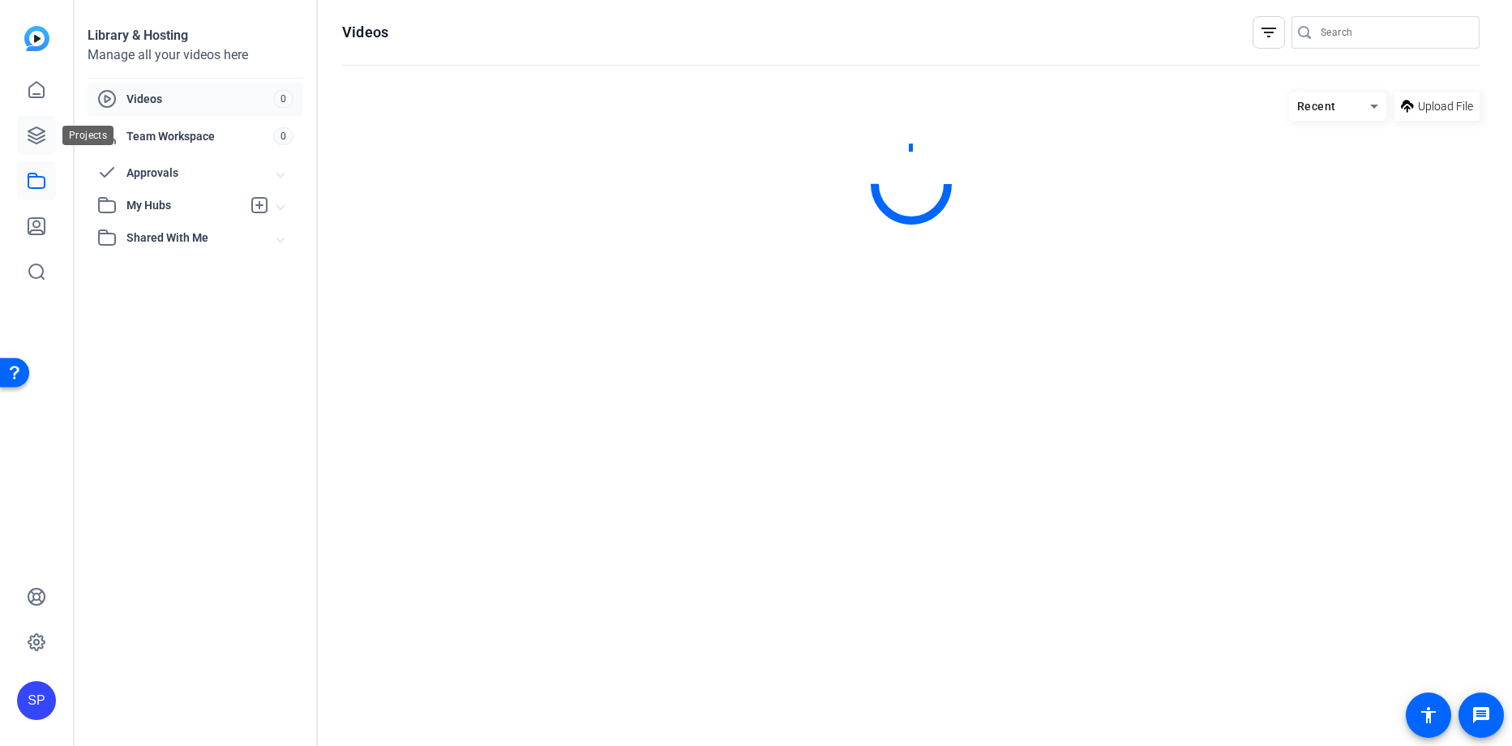
click at [32, 142] on icon at bounding box center [36, 135] width 16 height 16
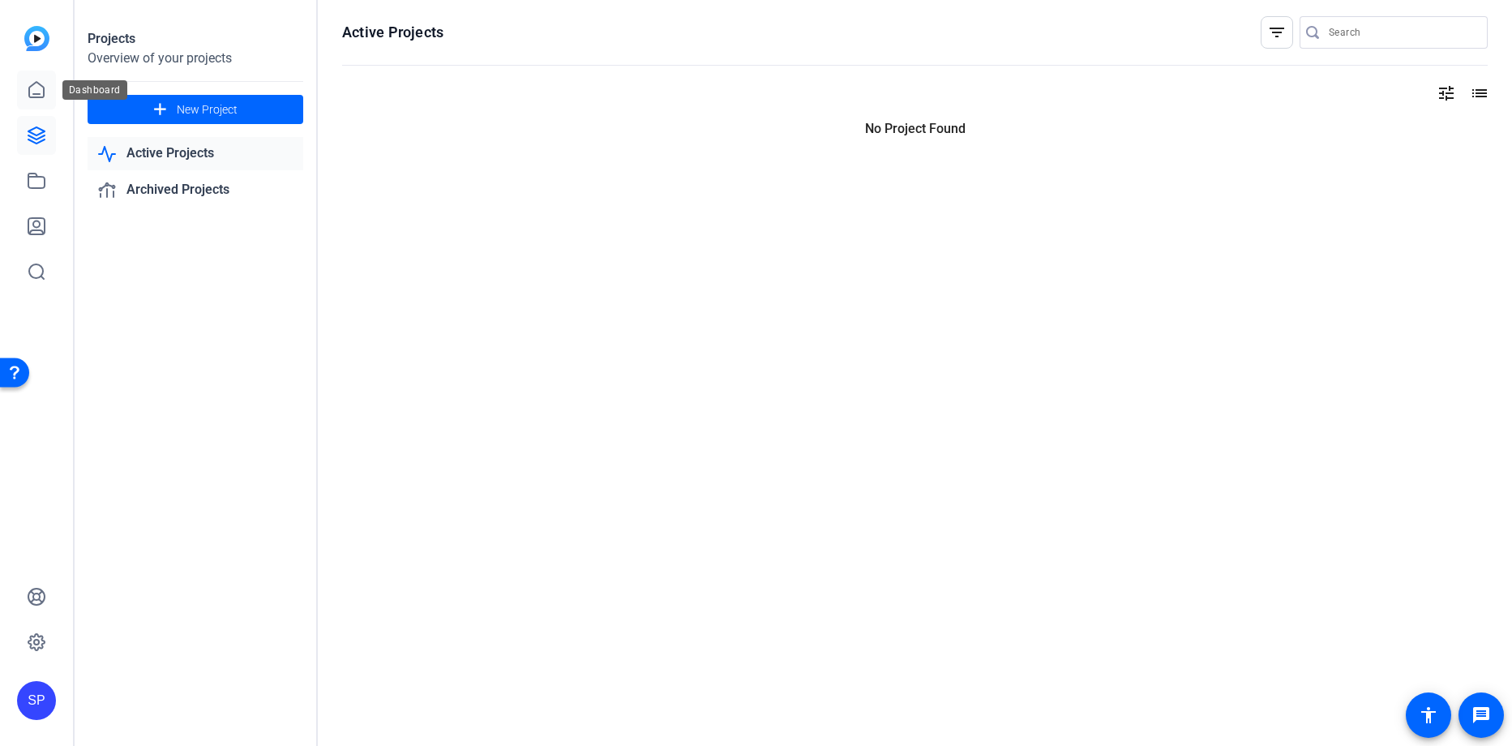
click at [27, 98] on icon at bounding box center [36, 89] width 19 height 19
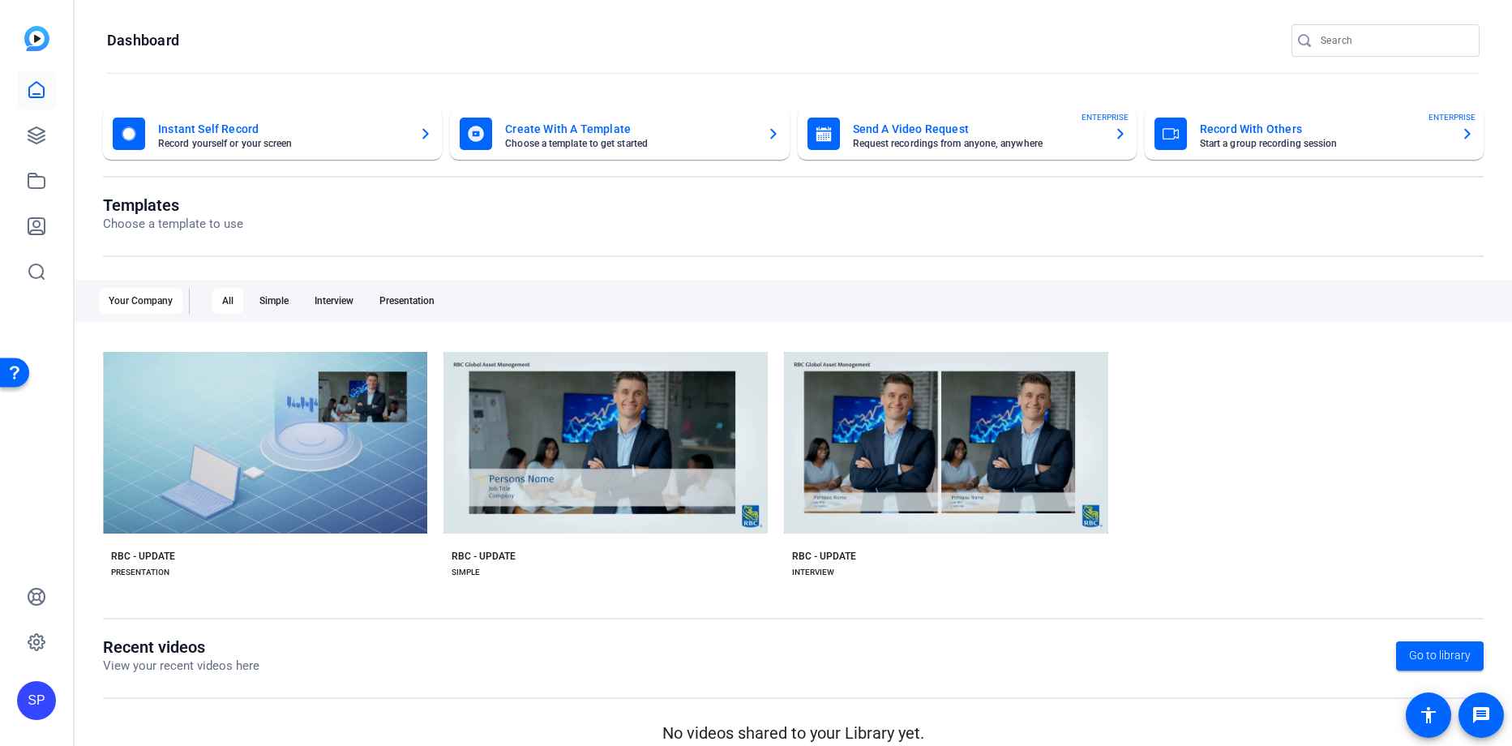
click at [37, 706] on div "SP" at bounding box center [36, 700] width 39 height 39
click at [58, 633] on div at bounding box center [756, 373] width 1512 height 746
click at [40, 637] on icon at bounding box center [36, 641] width 19 height 19
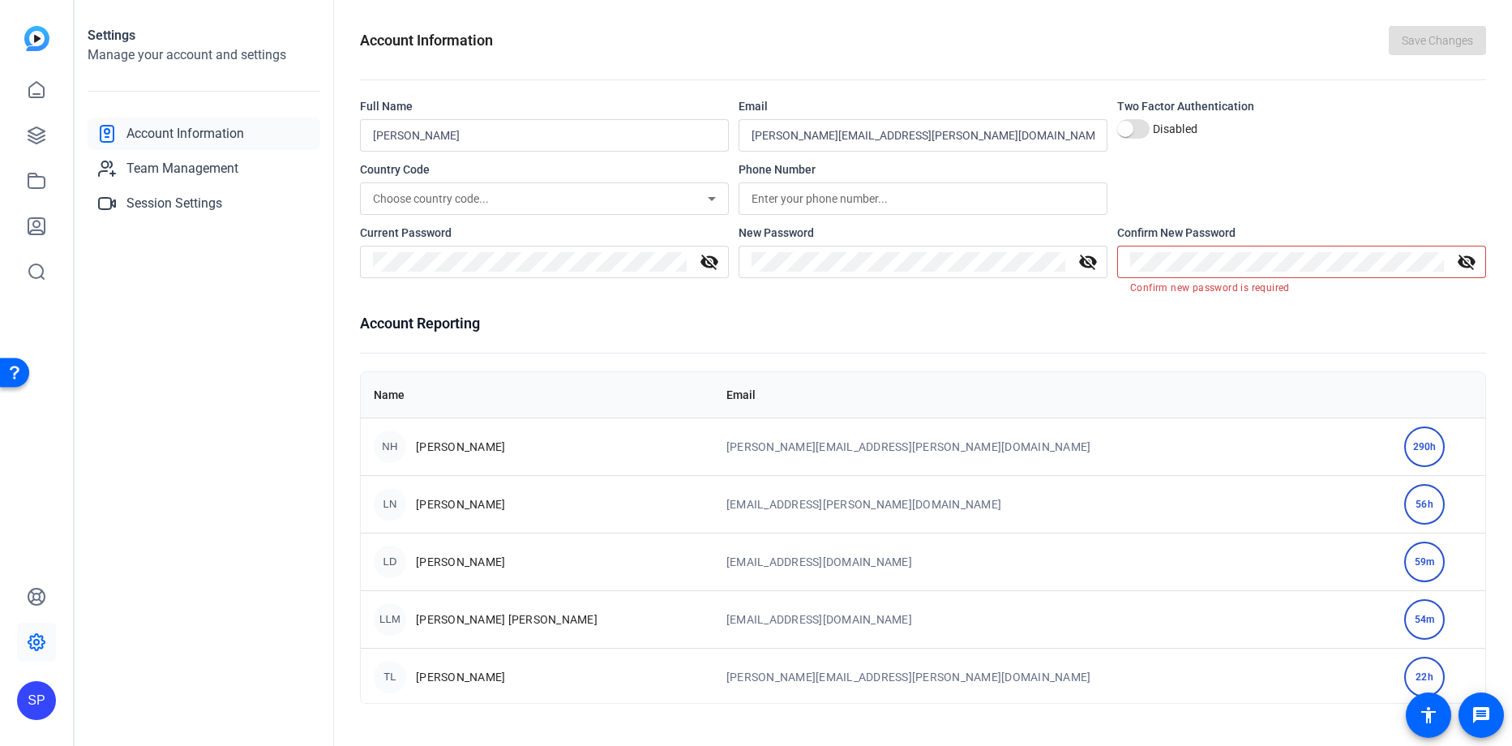
click at [1083, 267] on mat-icon "visibility_off" at bounding box center [1087, 261] width 39 height 19
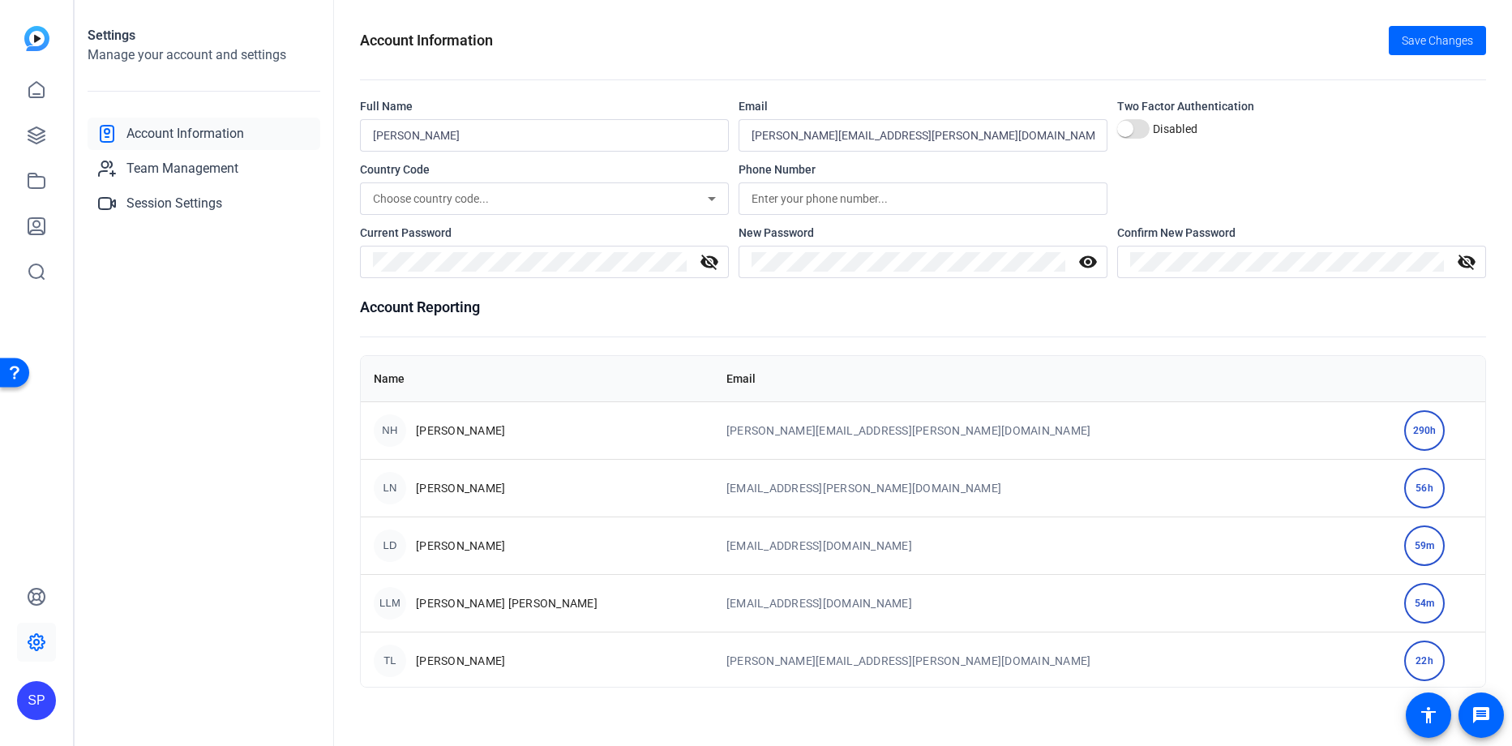
click at [1085, 263] on mat-icon "visibility" at bounding box center [1087, 261] width 39 height 19
click at [1448, 45] on span "Save Changes" at bounding box center [1436, 40] width 71 height 17
click at [1079, 264] on mat-icon "visibility_off" at bounding box center [1087, 261] width 39 height 19
click at [1459, 263] on mat-icon "visibility_off" at bounding box center [1466, 261] width 39 height 19
click at [720, 267] on mat-icon "visibility_off" at bounding box center [709, 261] width 39 height 19
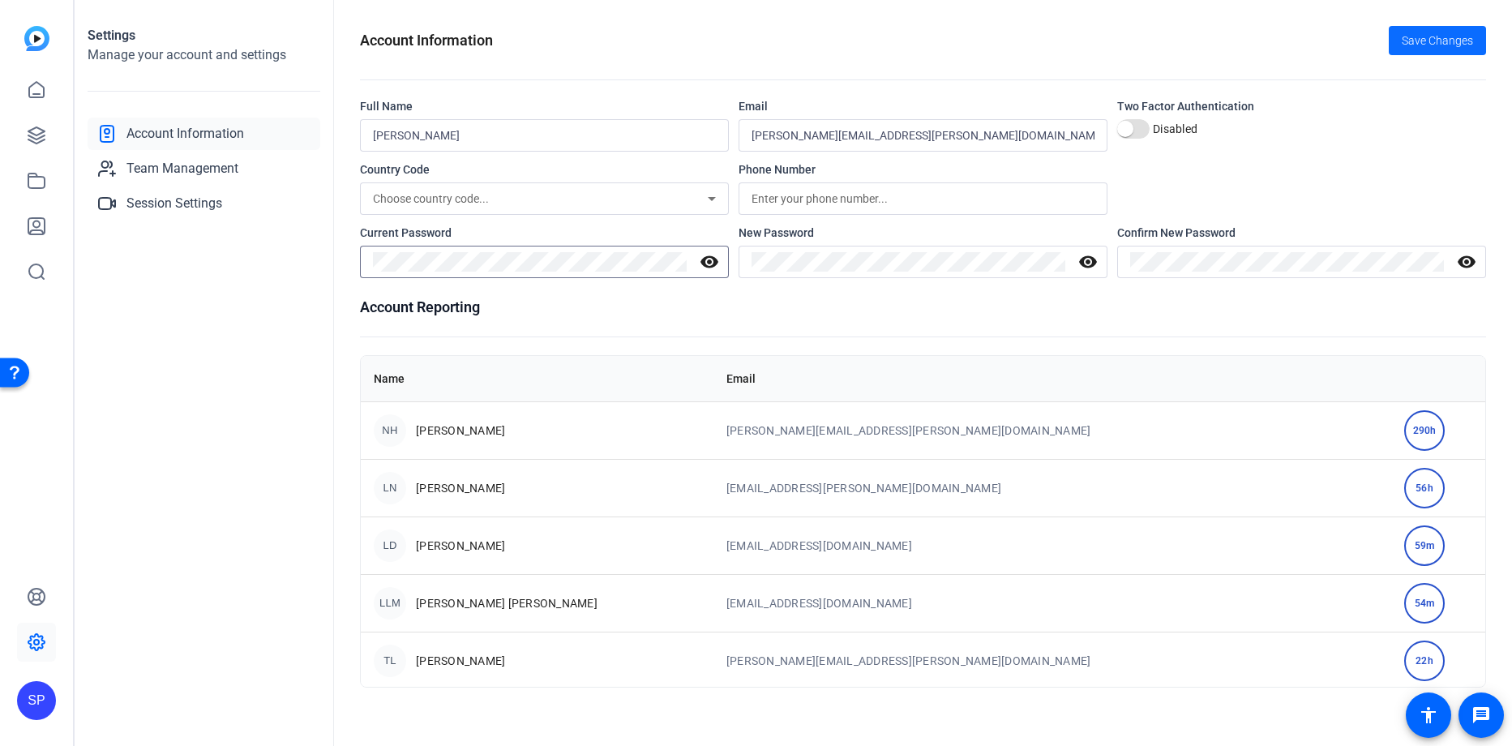
click at [1448, 45] on span "Save Changes" at bounding box center [1436, 40] width 71 height 17
click at [591, 280] on openreel-account-information "Account Information Save Changes Full Name [PERSON_NAME] Email [PERSON_NAME][EM…" at bounding box center [923, 356] width 1126 height 661
click at [1443, 38] on span "Save Changes" at bounding box center [1436, 40] width 71 height 17
click at [1290, 225] on div "Confirm New Password" at bounding box center [1301, 233] width 369 height 16
click at [601, 287] on openreel-account-information "Account Information Save Changes Full Name [PERSON_NAME] Email [PERSON_NAME][EM…" at bounding box center [923, 356] width 1126 height 661
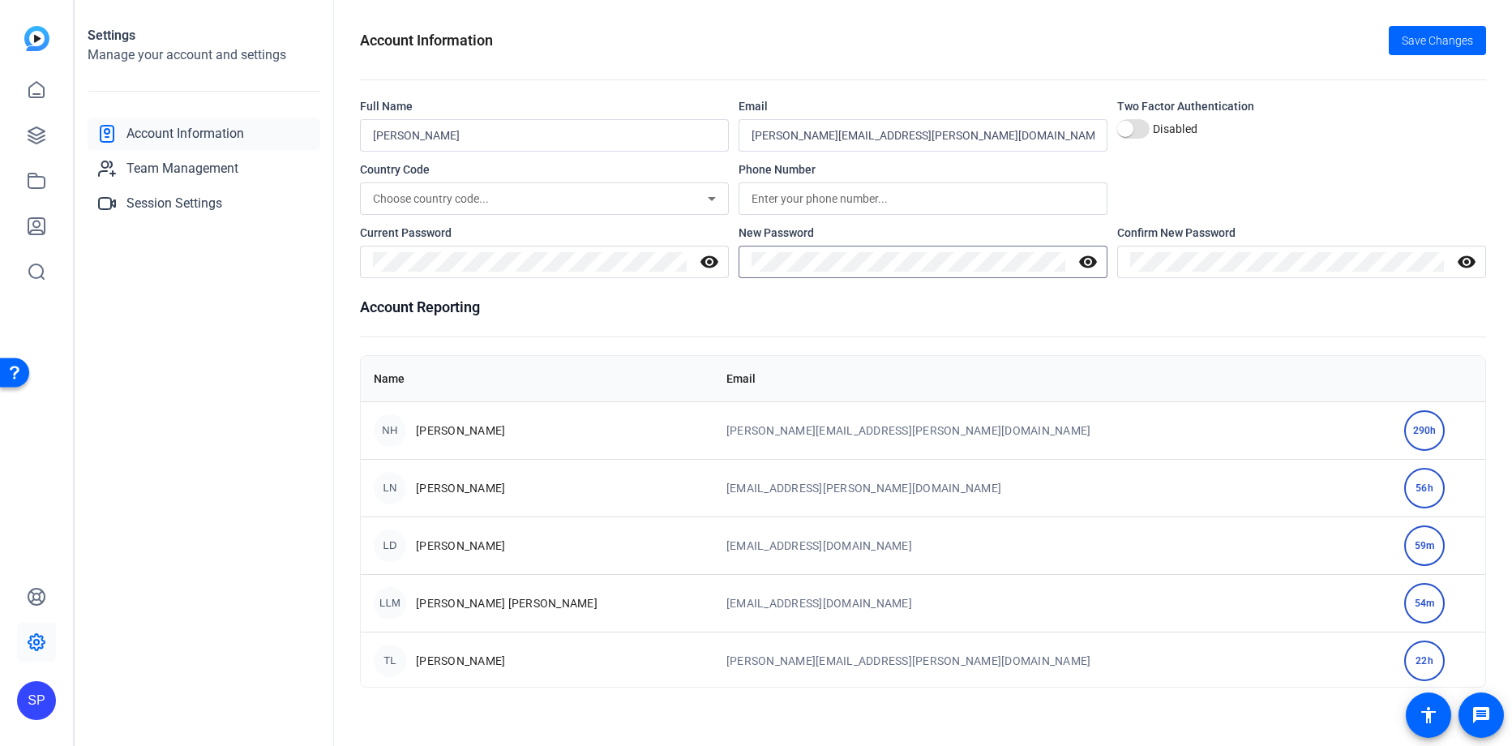
click at [983, 250] on div at bounding box center [908, 262] width 314 height 32
click at [1448, 48] on span "Save Changes" at bounding box center [1436, 40] width 71 height 17
click at [36, 89] on icon at bounding box center [36, 89] width 19 height 19
